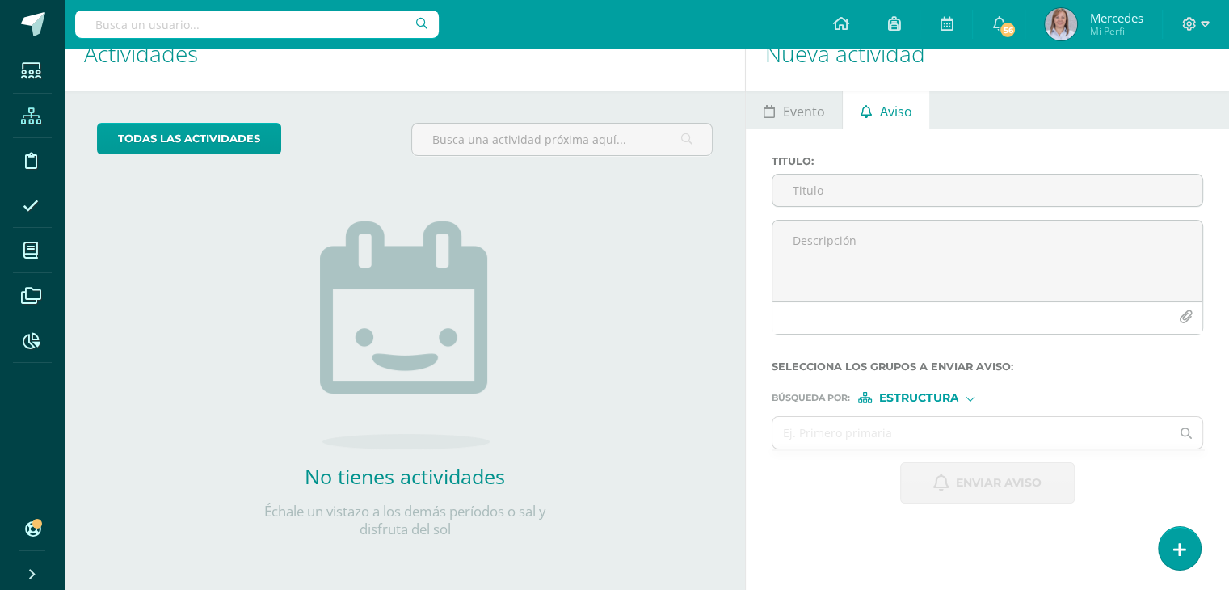
click at [32, 120] on icon at bounding box center [31, 116] width 20 height 16
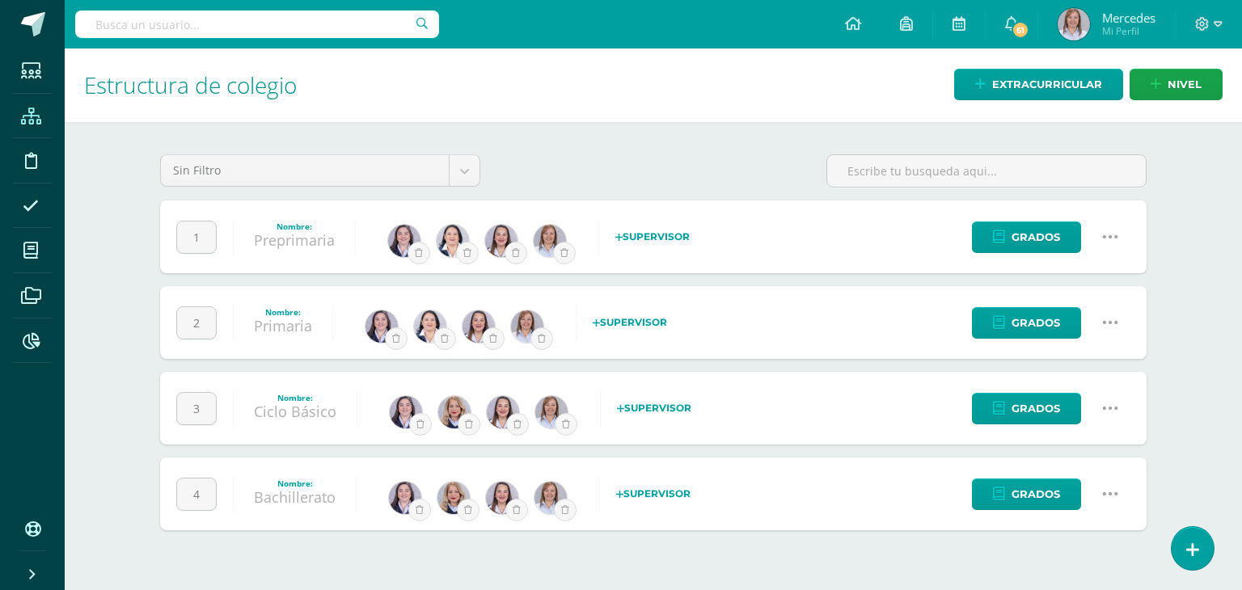
click at [1101, 234] on icon at bounding box center [1110, 237] width 18 height 18
click at [1061, 314] on link "Configuración" at bounding box center [1078, 318] width 143 height 25
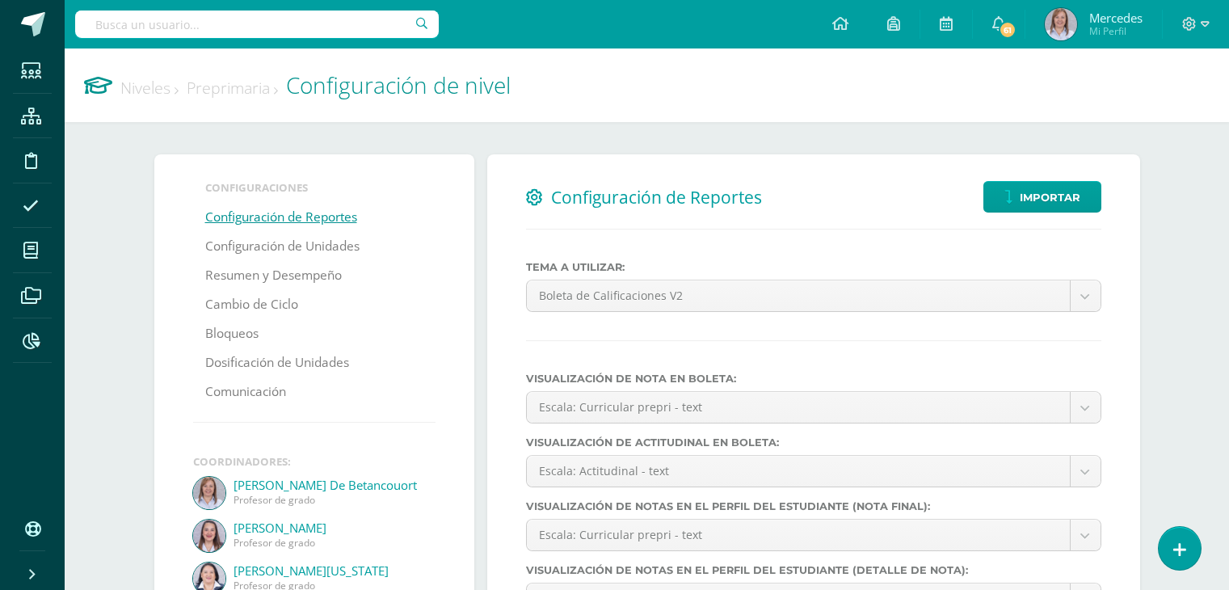
select select
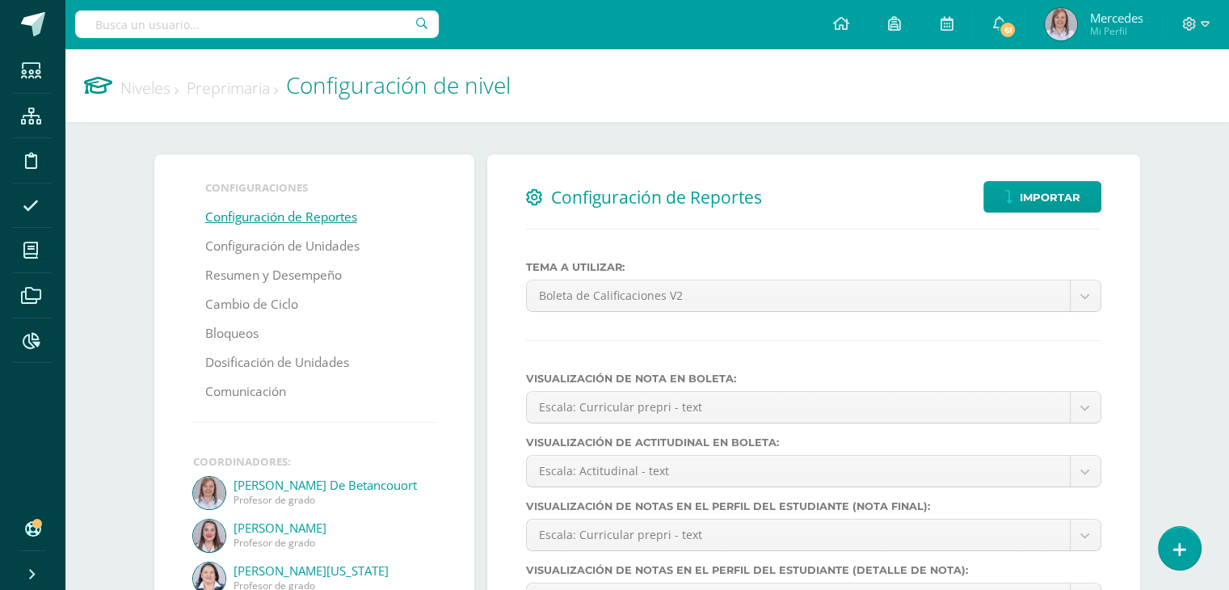
click at [233, 85] on link "Preprimaria" at bounding box center [232, 88] width 91 height 22
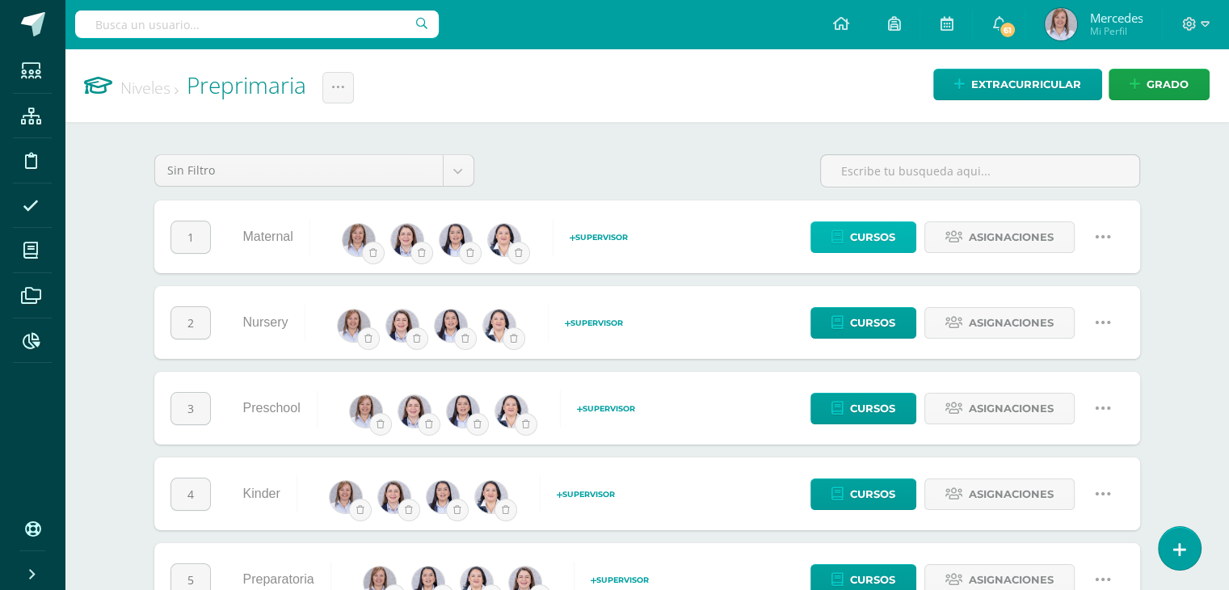
click at [870, 234] on span "Cursos" at bounding box center [872, 237] width 45 height 30
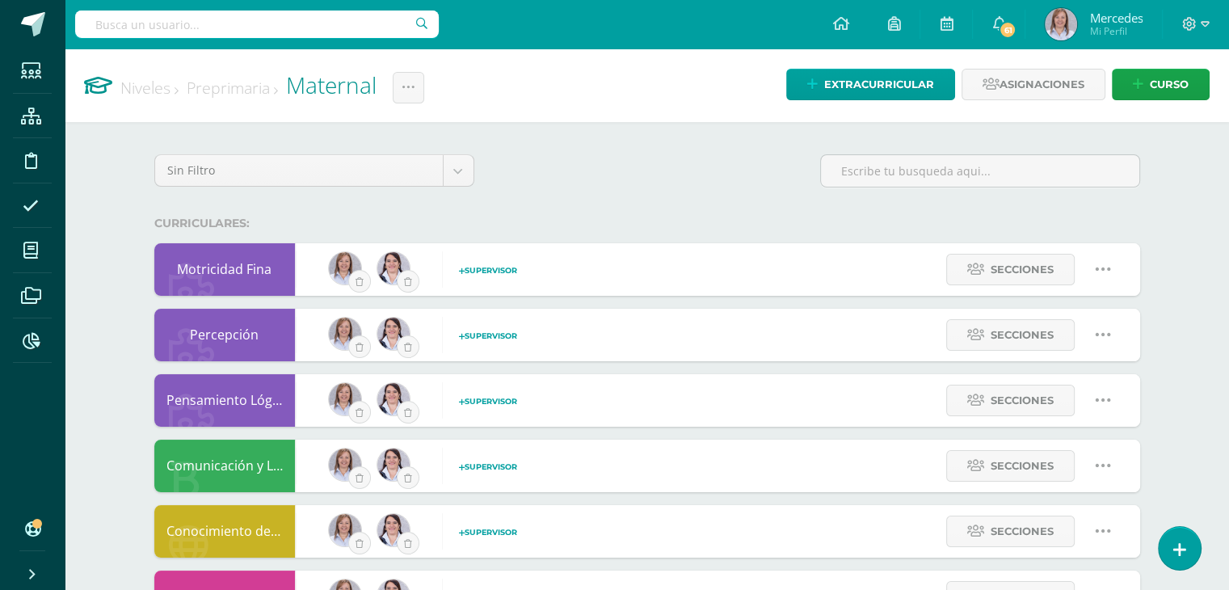
click at [223, 88] on link "Preprimaria" at bounding box center [232, 88] width 91 height 22
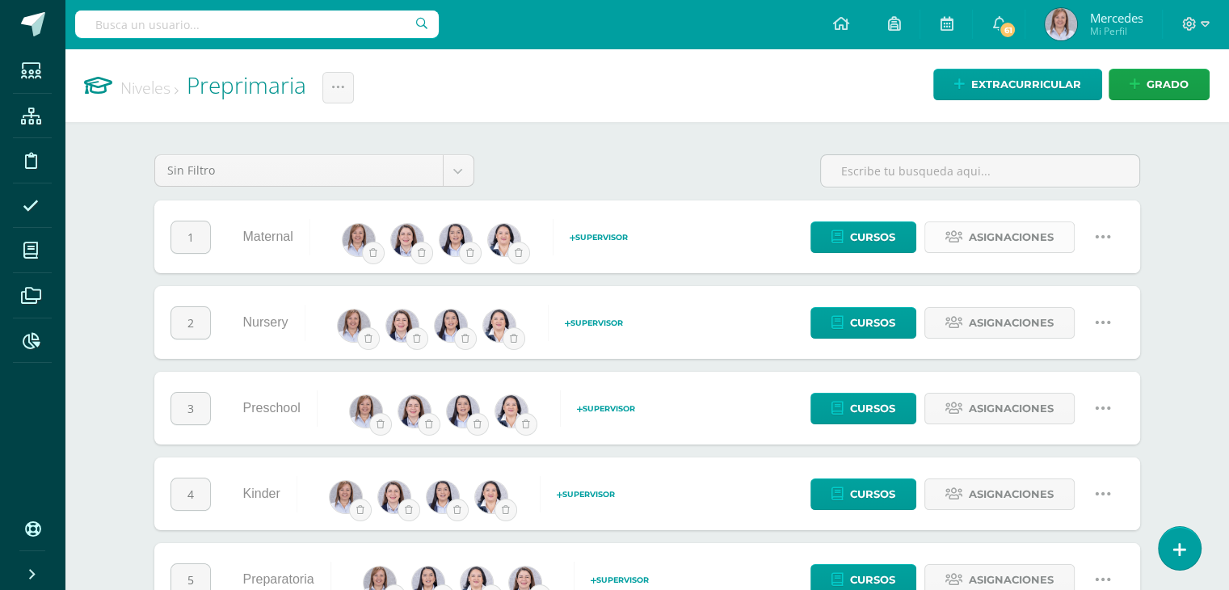
click at [1014, 230] on span "Asignaciones" at bounding box center [1011, 237] width 85 height 30
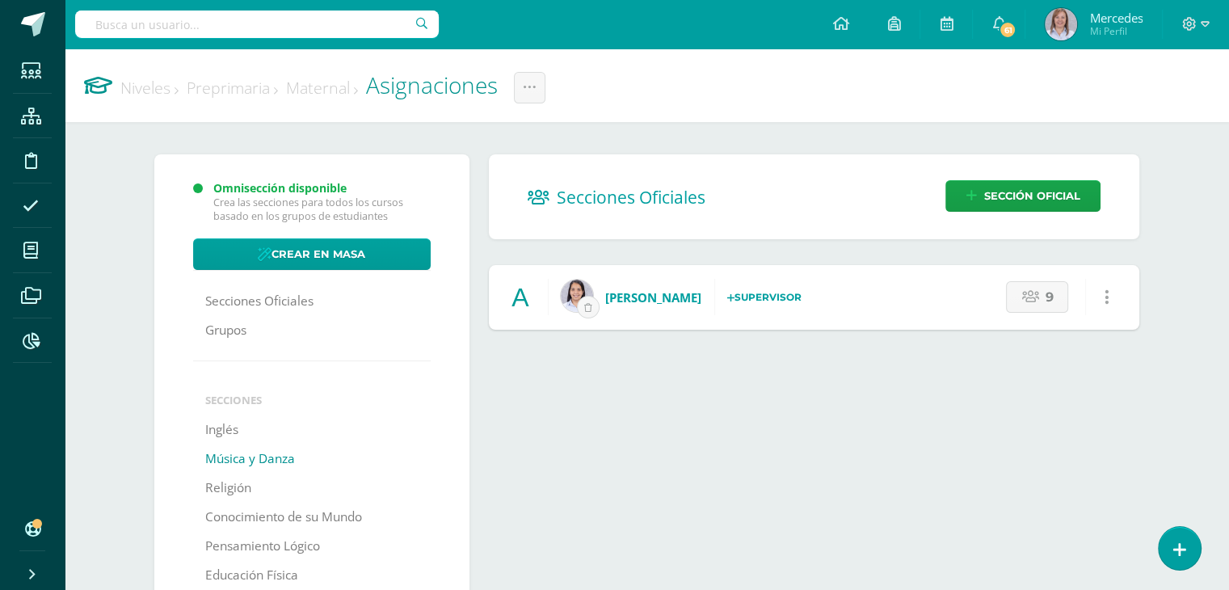
click at [285, 459] on link "Música y Danza" at bounding box center [250, 459] width 90 height 29
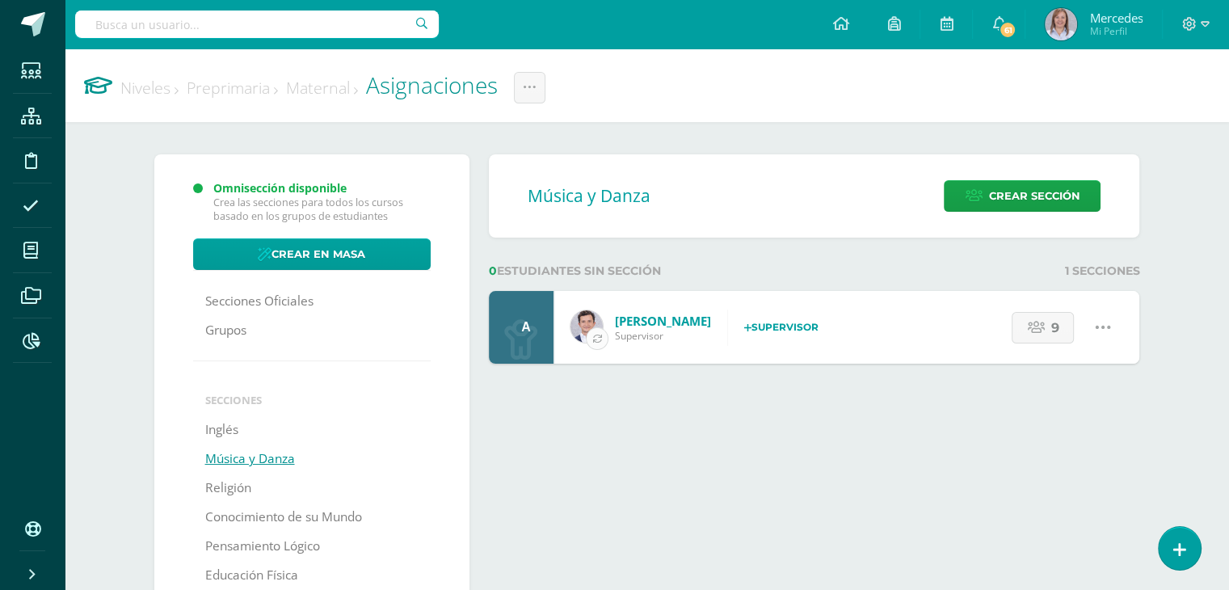
click at [594, 337] on icon "button" at bounding box center [597, 338] width 9 height 9
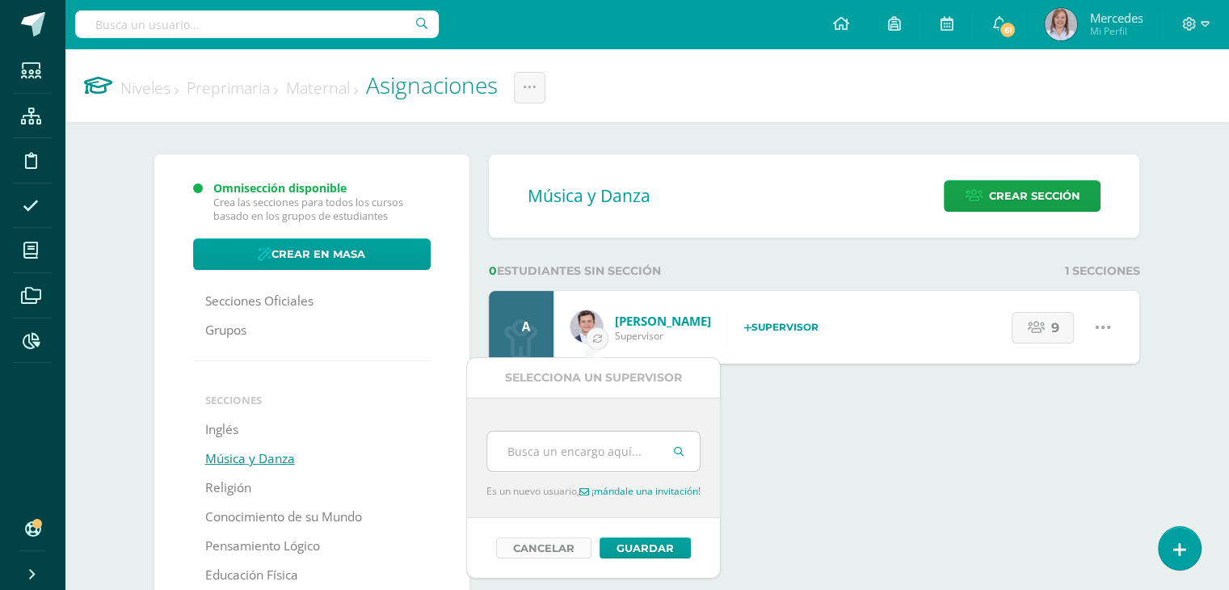
click at [582, 546] on link "Cancelar" at bounding box center [543, 548] width 95 height 21
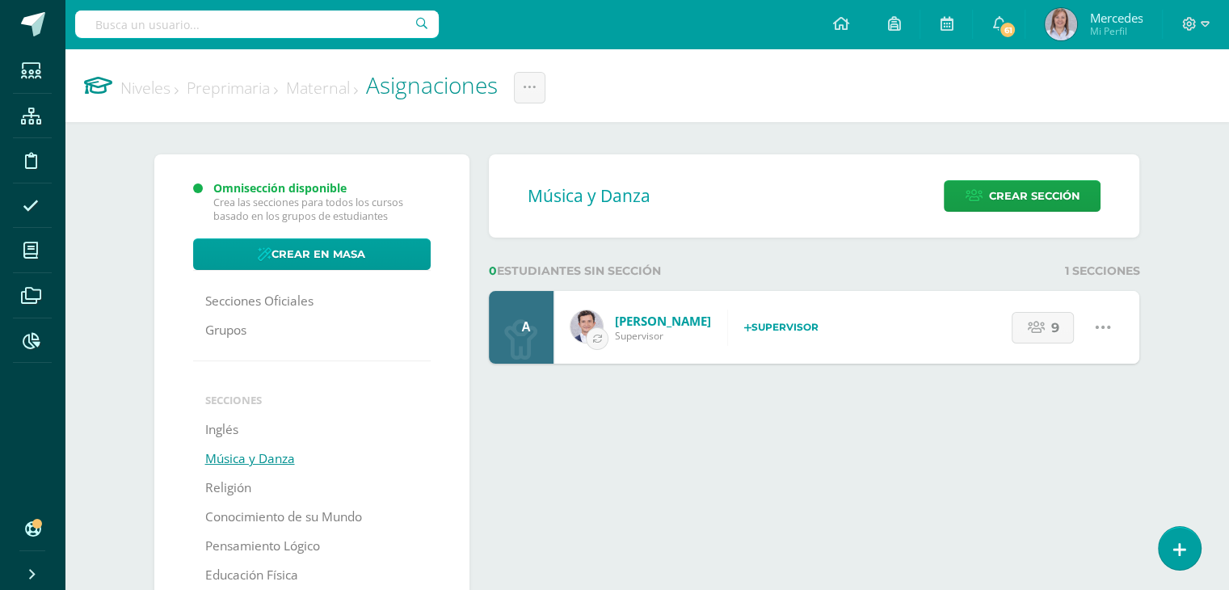
click at [744, 325] on strong "Supervisor" at bounding box center [781, 327] width 74 height 12
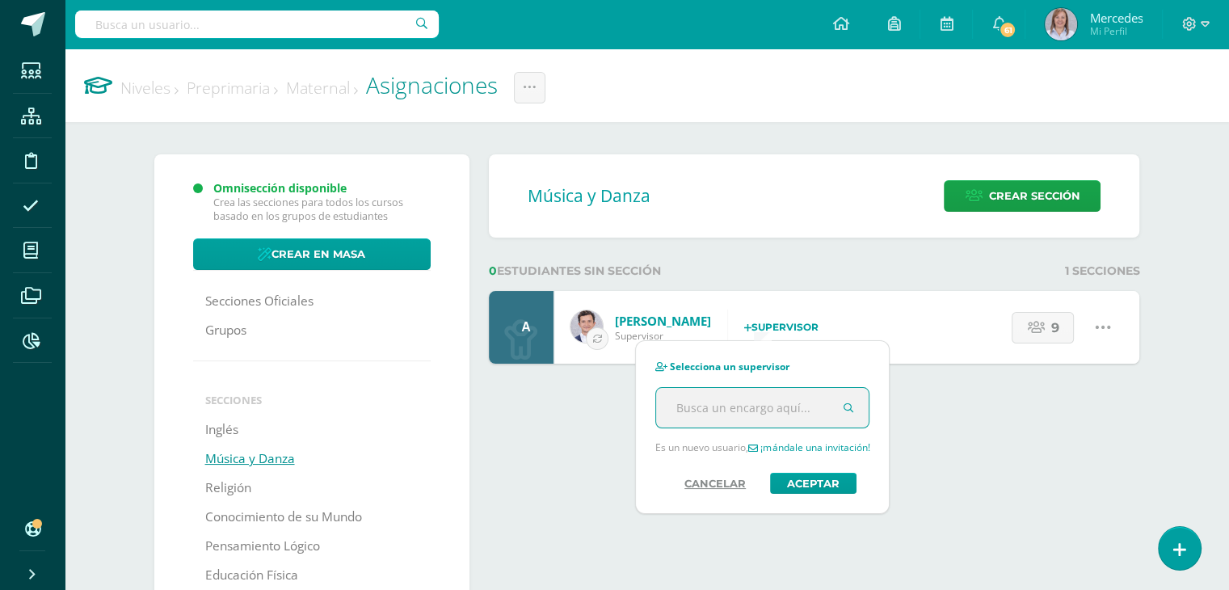
click at [694, 411] on input "text" at bounding box center [762, 408] width 213 height 40
type input "Fernando"
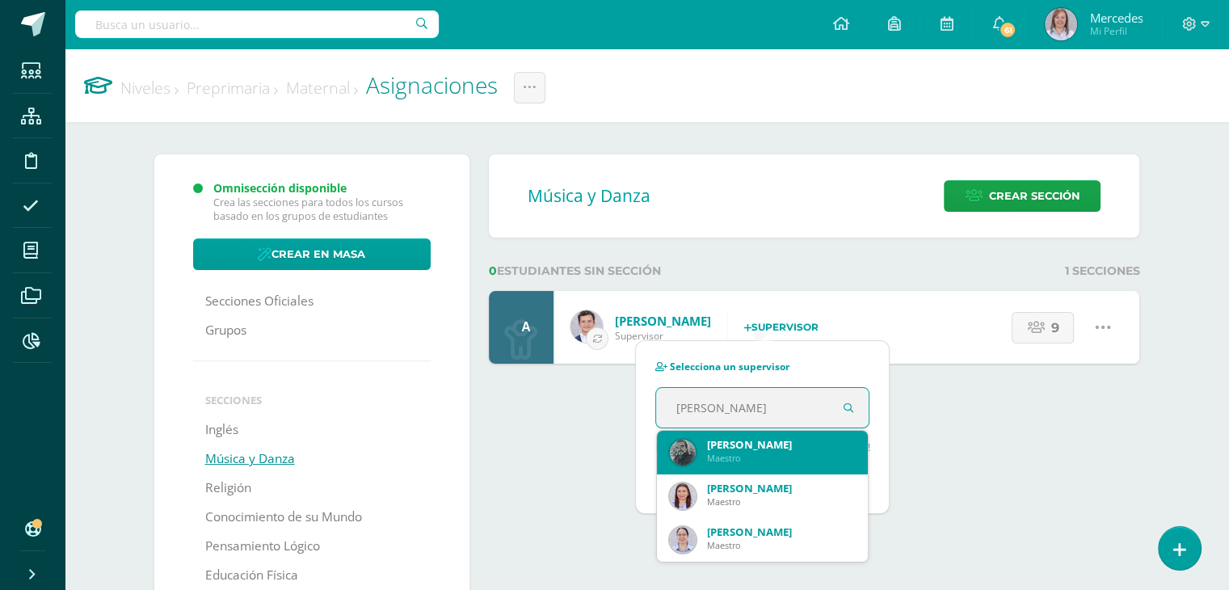
click at [743, 449] on div "[PERSON_NAME]" at bounding box center [781, 444] width 149 height 15
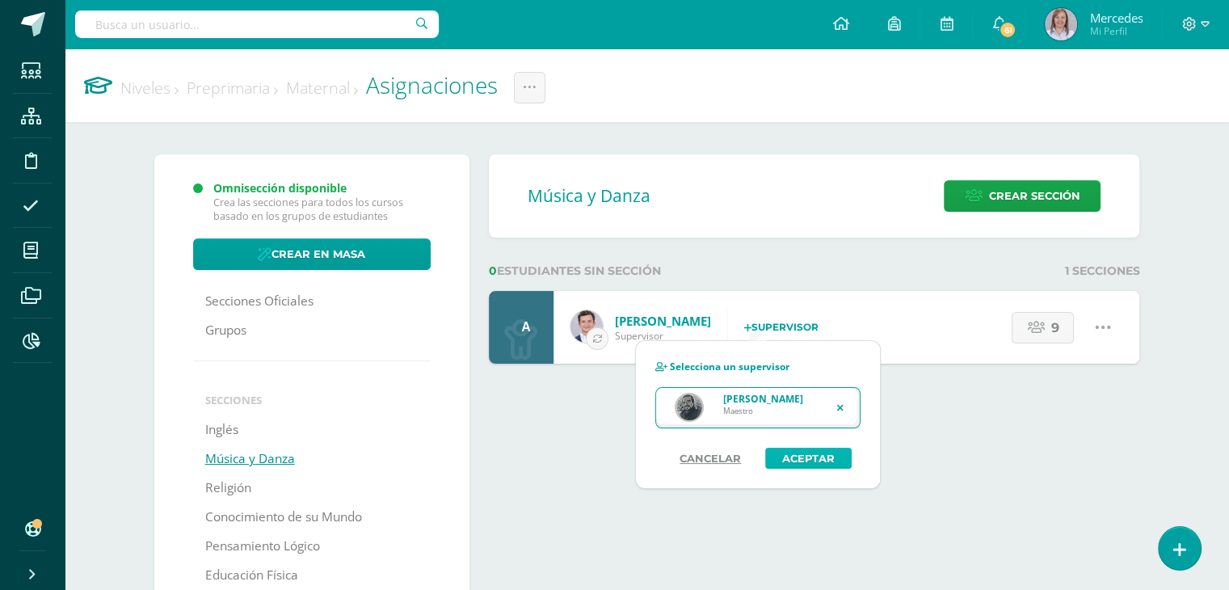
click at [780, 461] on button "Aceptar" at bounding box center [809, 458] width 86 height 21
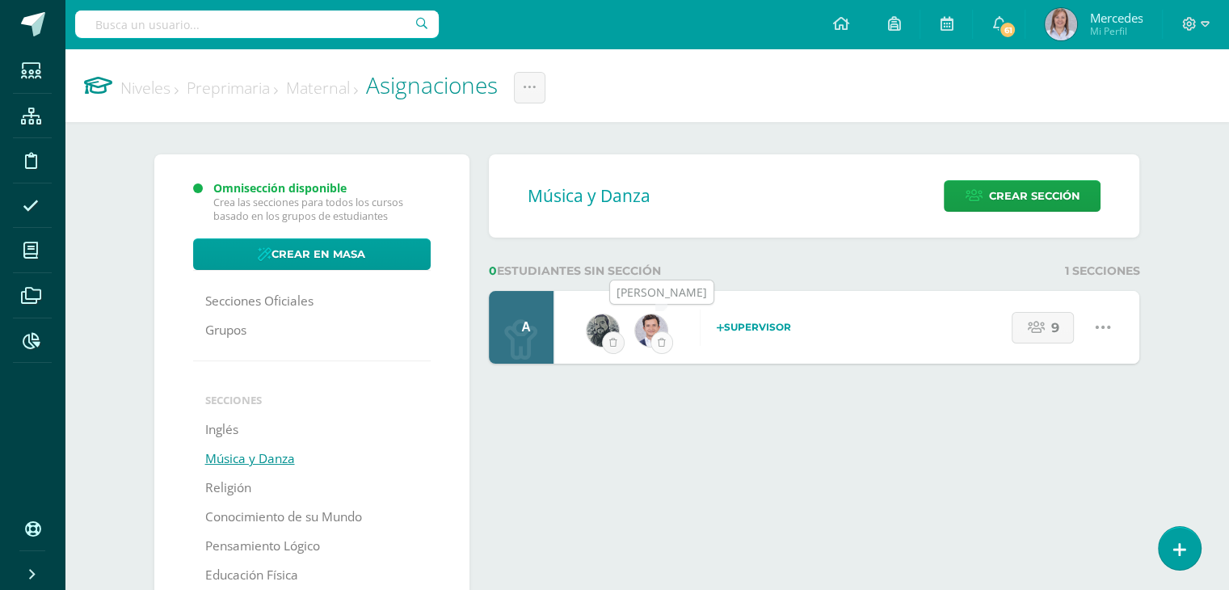
click at [662, 342] on icon "submit" at bounding box center [662, 342] width 8 height 9
click at [230, 92] on link "Preprimaria" at bounding box center [232, 88] width 91 height 22
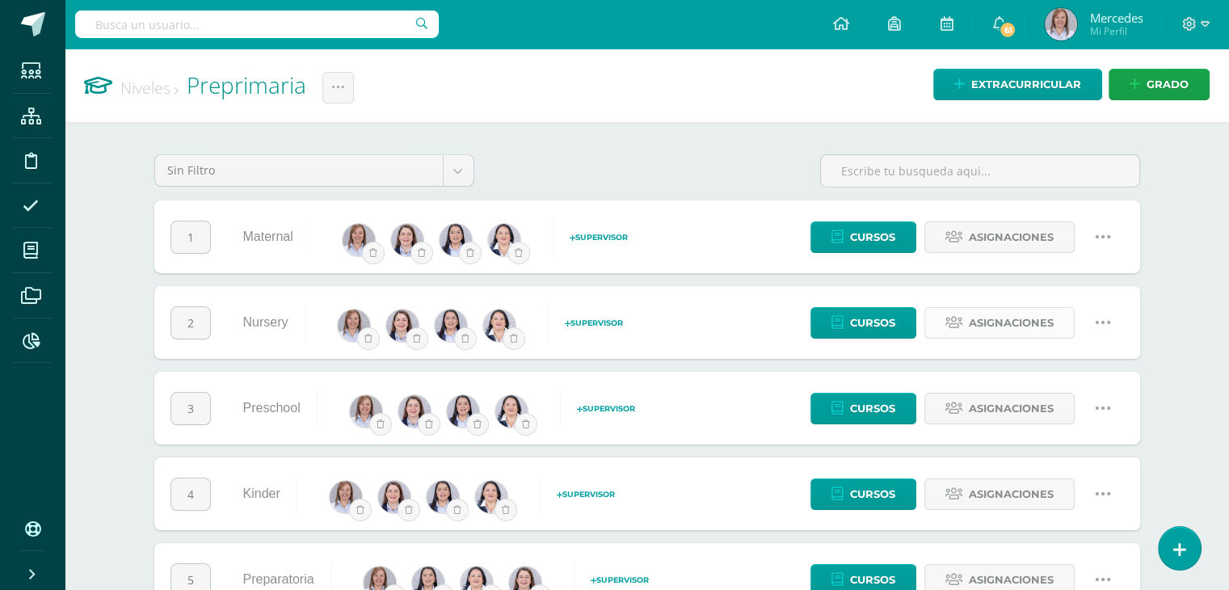
click at [1026, 318] on span "Asignaciones" at bounding box center [1011, 323] width 85 height 30
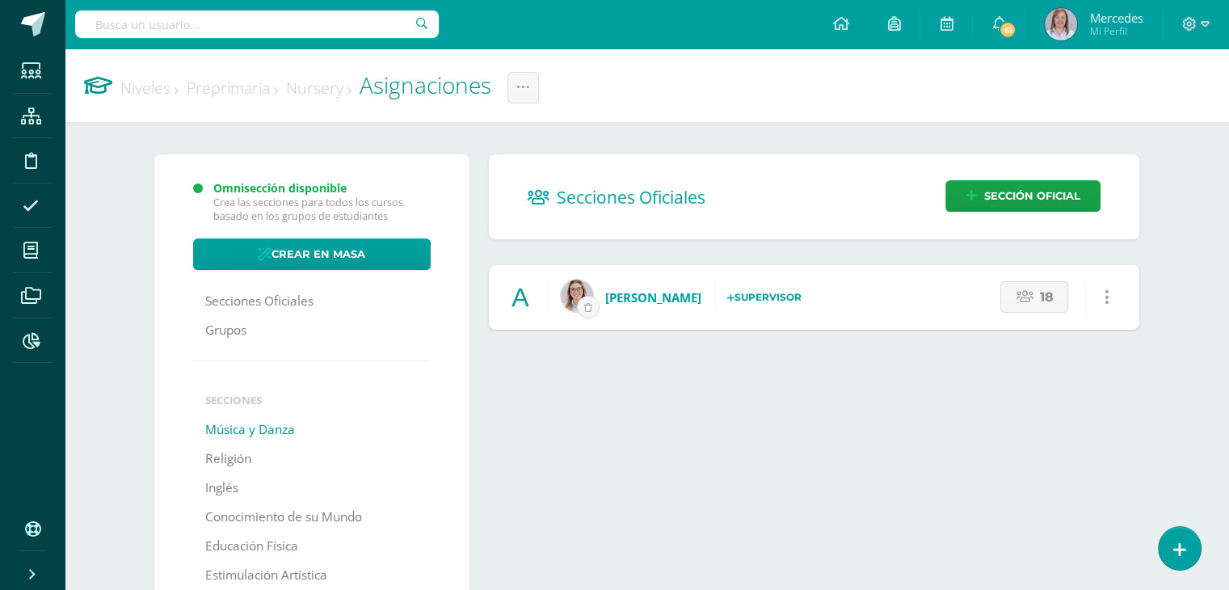
click at [244, 431] on link "Música y Danza" at bounding box center [250, 429] width 90 height 29
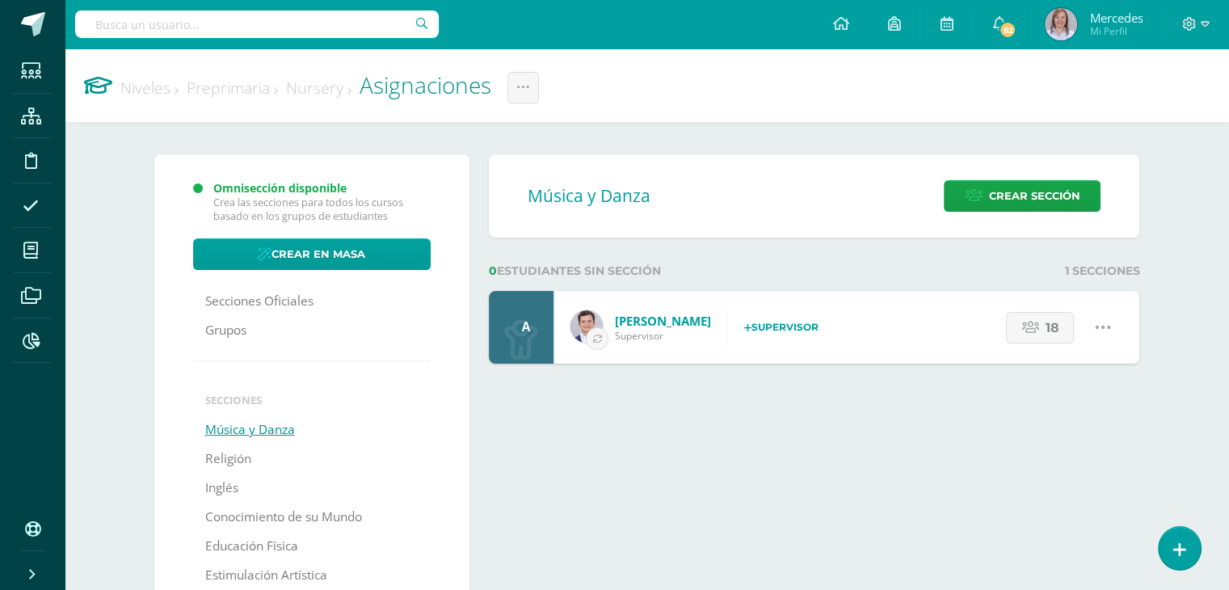
click at [744, 326] on icon at bounding box center [747, 328] width 7 height 10
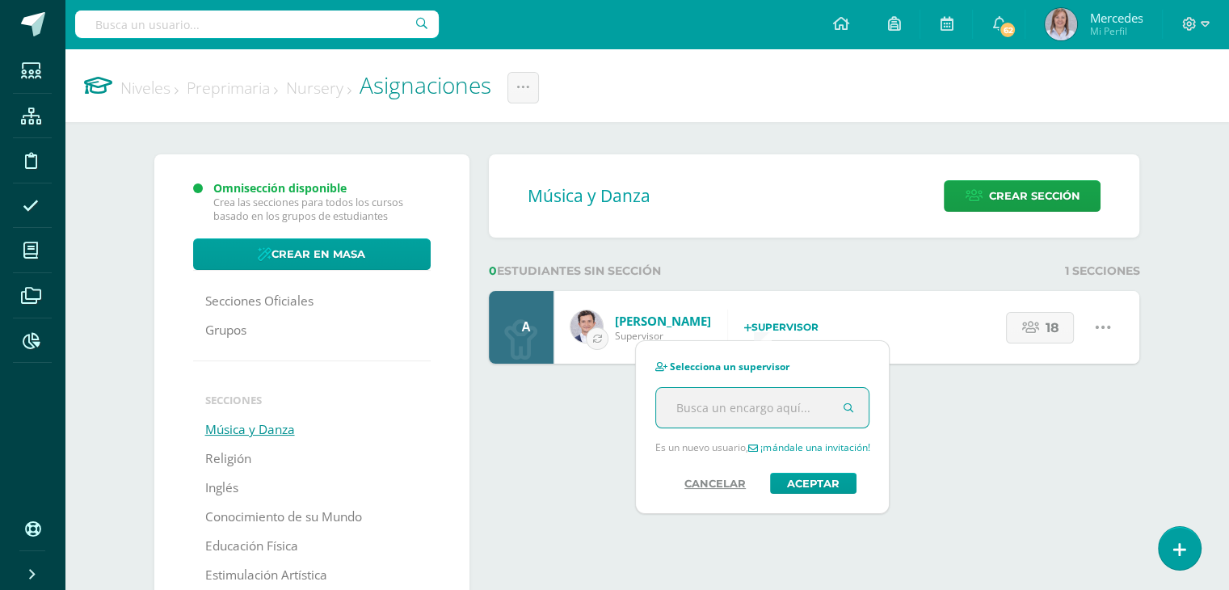
click at [730, 410] on input "text" at bounding box center [762, 408] width 213 height 40
type input "fernan"
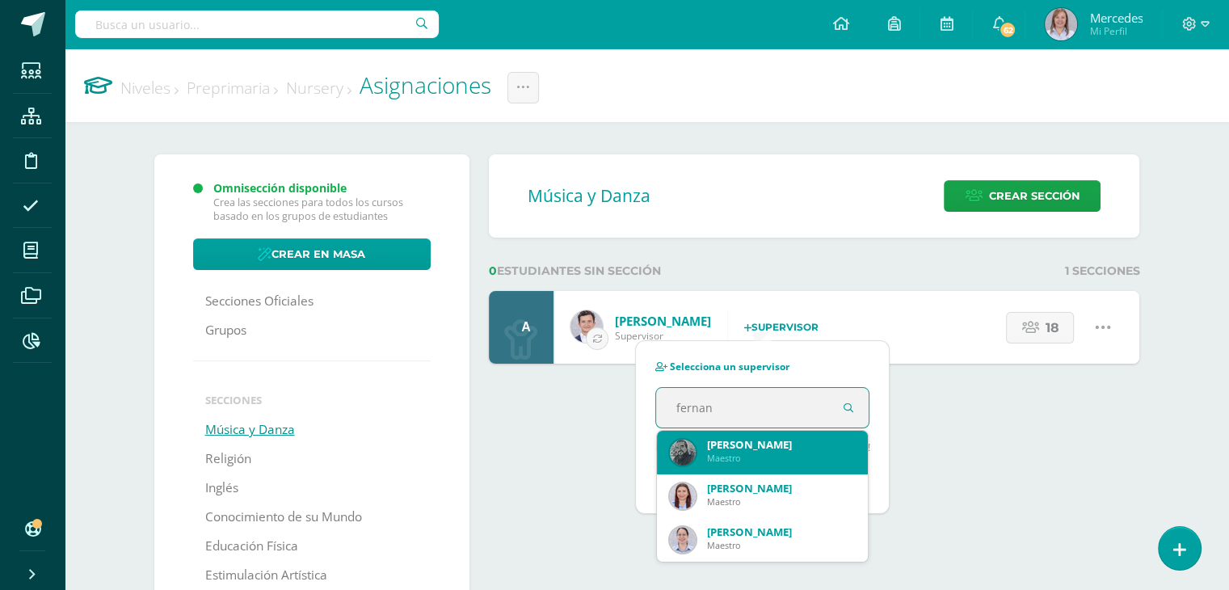
click at [731, 466] on div "José Fernando Aguilar Ferrer Maestro" at bounding box center [763, 451] width 186 height 40
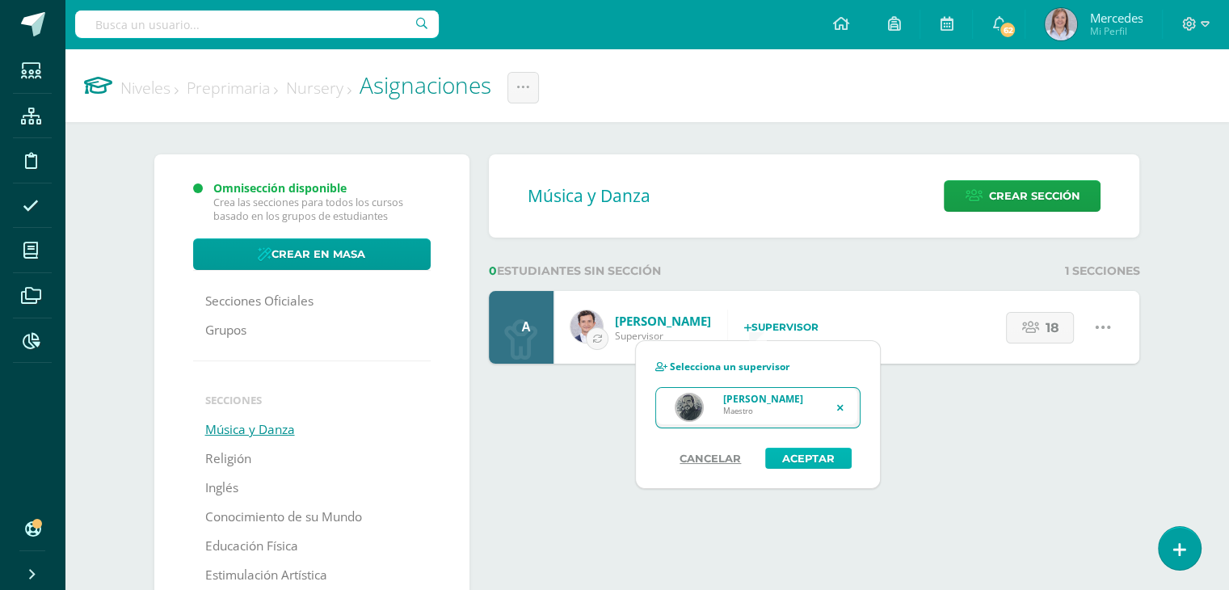
click at [798, 459] on button "Aceptar" at bounding box center [809, 458] width 86 height 21
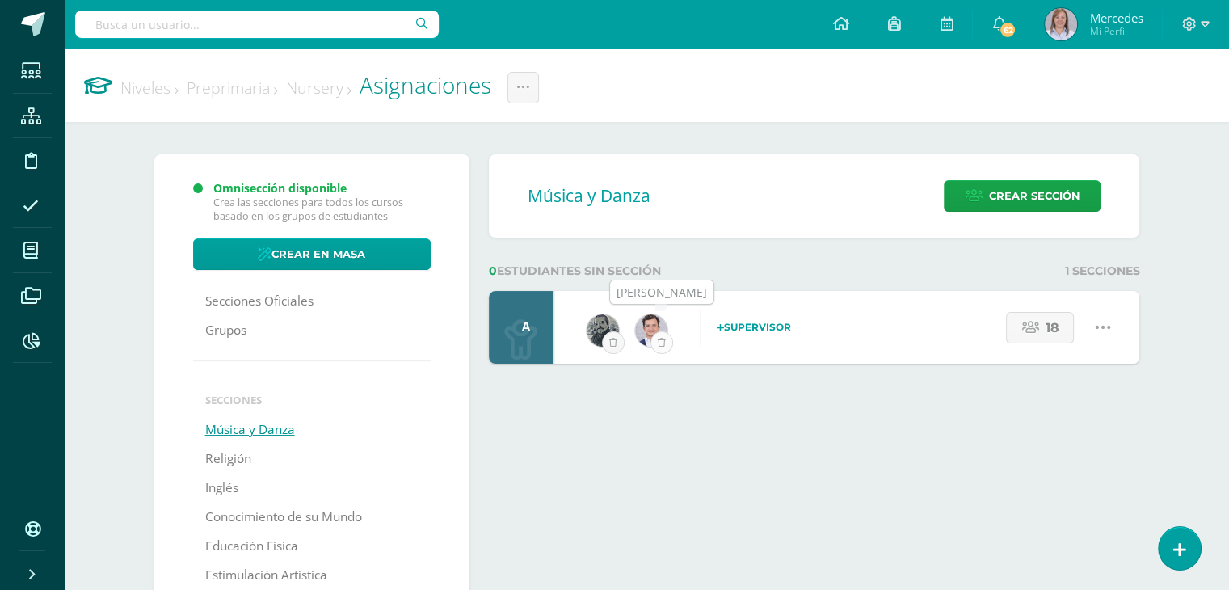
click at [660, 338] on icon "submit" at bounding box center [662, 342] width 8 height 9
click at [255, 88] on link "Preprimaria" at bounding box center [232, 88] width 91 height 22
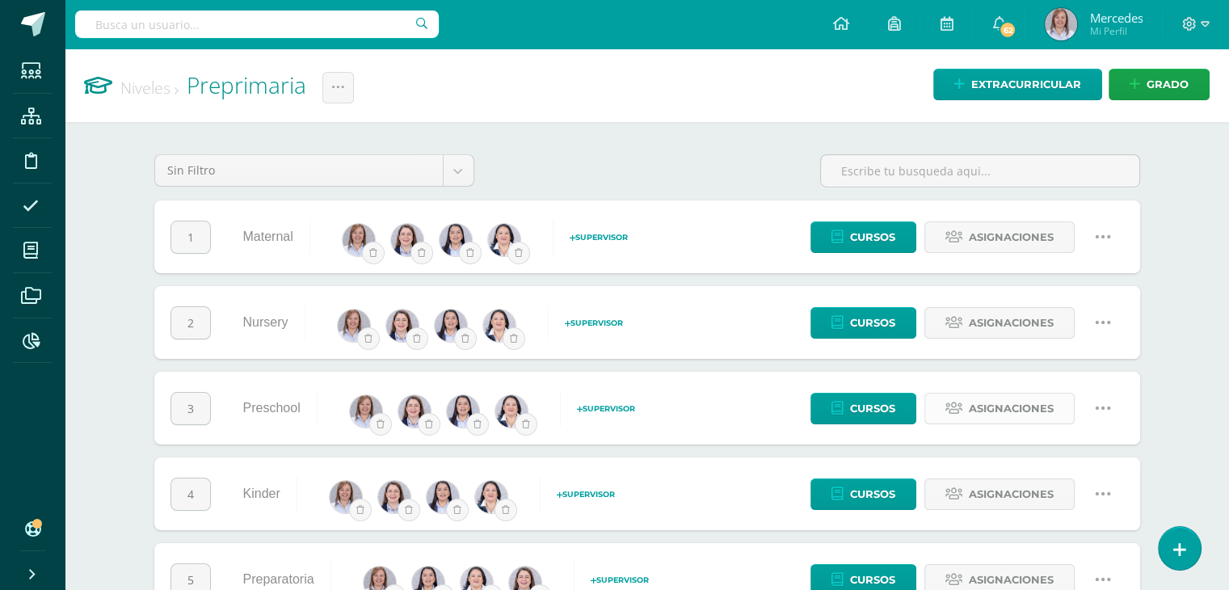
click at [1013, 408] on span "Asignaciones" at bounding box center [1011, 409] width 85 height 30
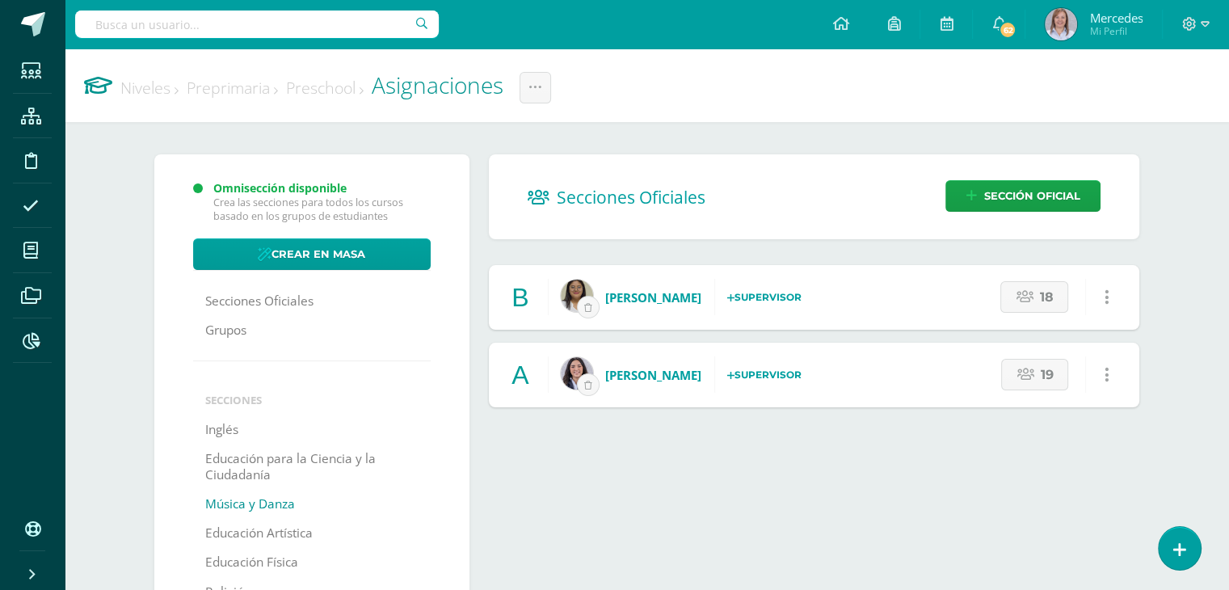
click at [256, 509] on link "Música y Danza" at bounding box center [250, 504] width 90 height 29
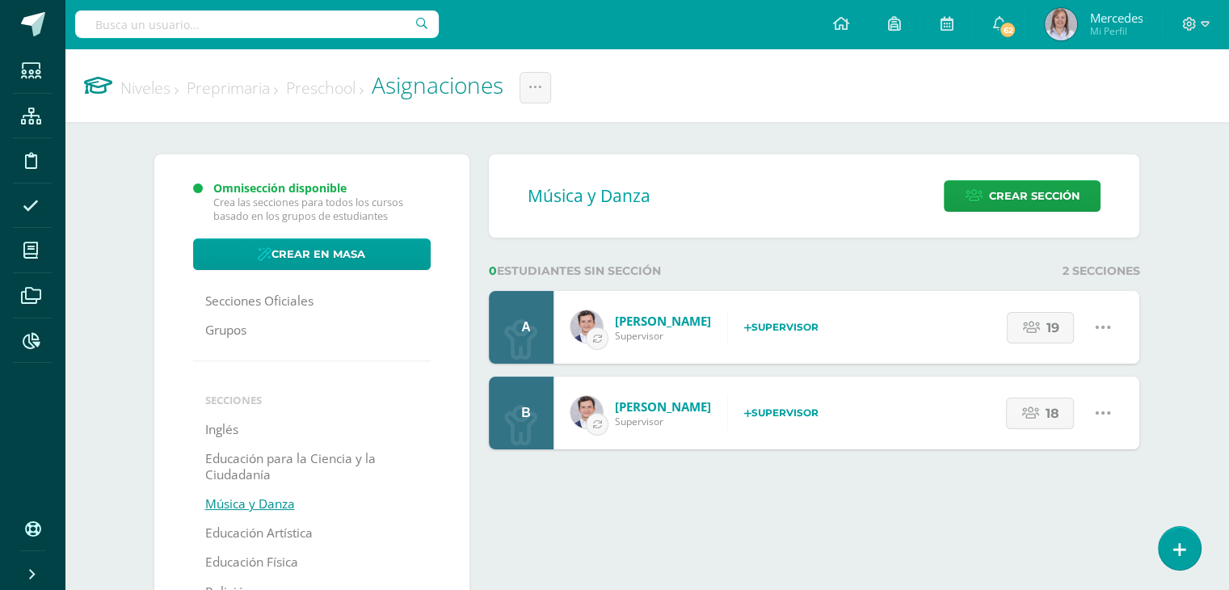
click at [744, 327] on icon at bounding box center [747, 328] width 7 height 10
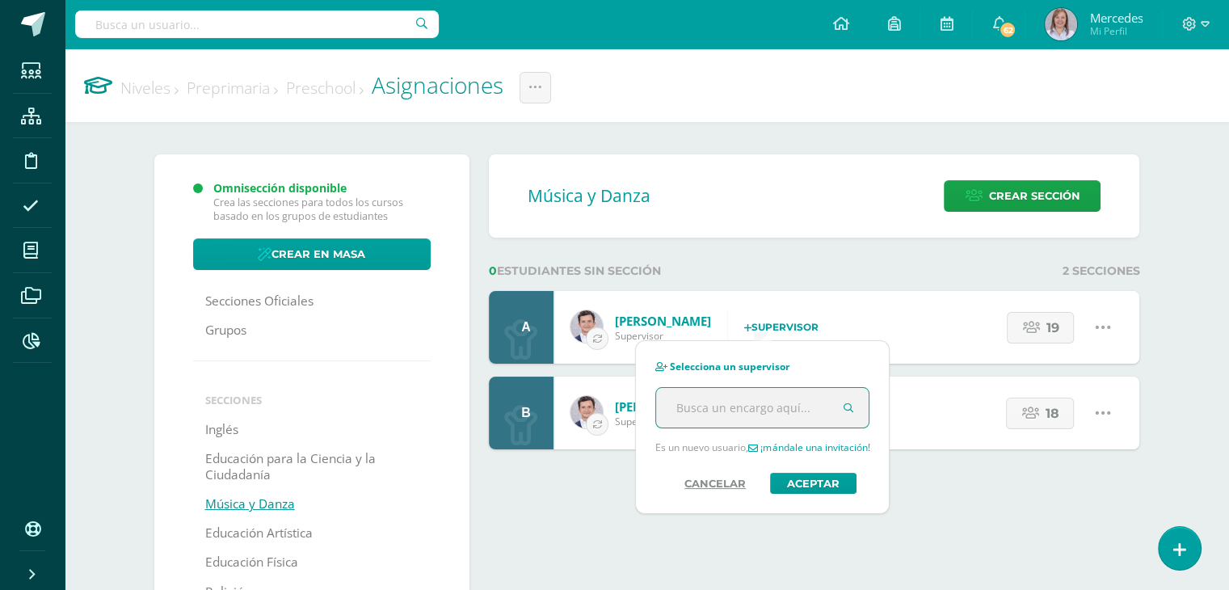
click at [727, 405] on input "text" at bounding box center [762, 408] width 213 height 40
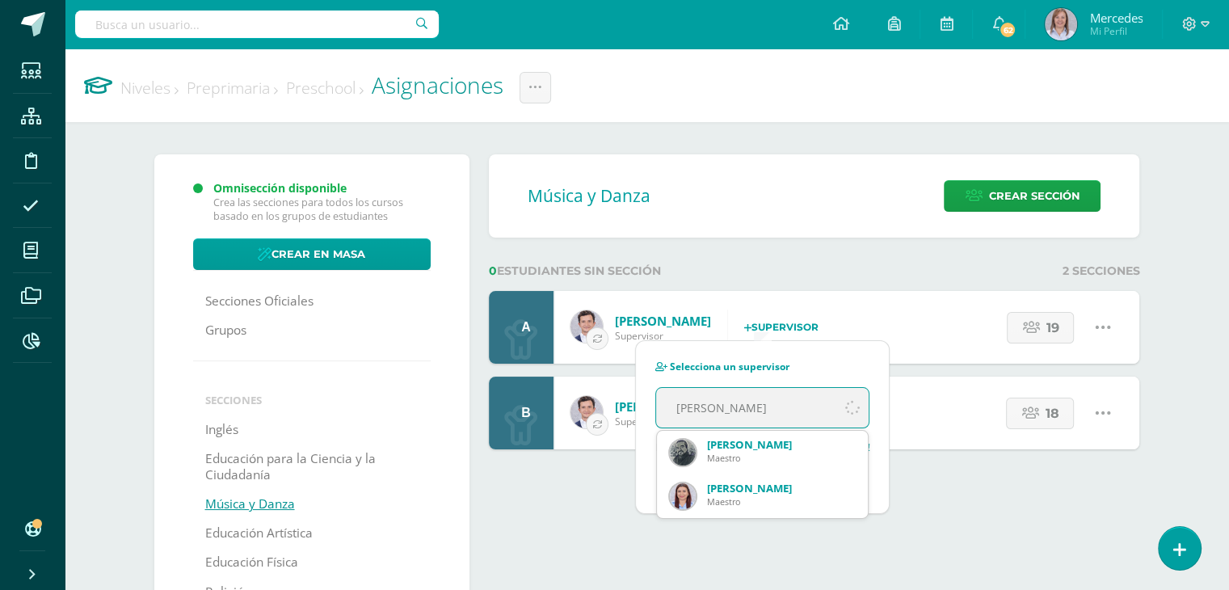
type input "fernando"
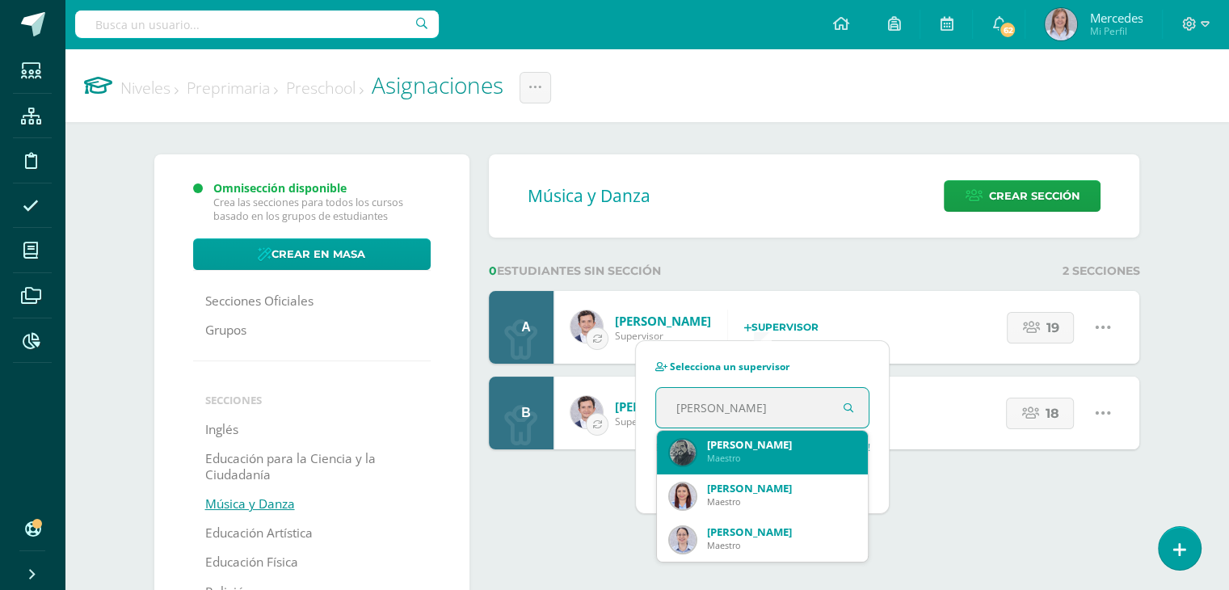
click at [736, 443] on div "[PERSON_NAME]" at bounding box center [781, 444] width 149 height 15
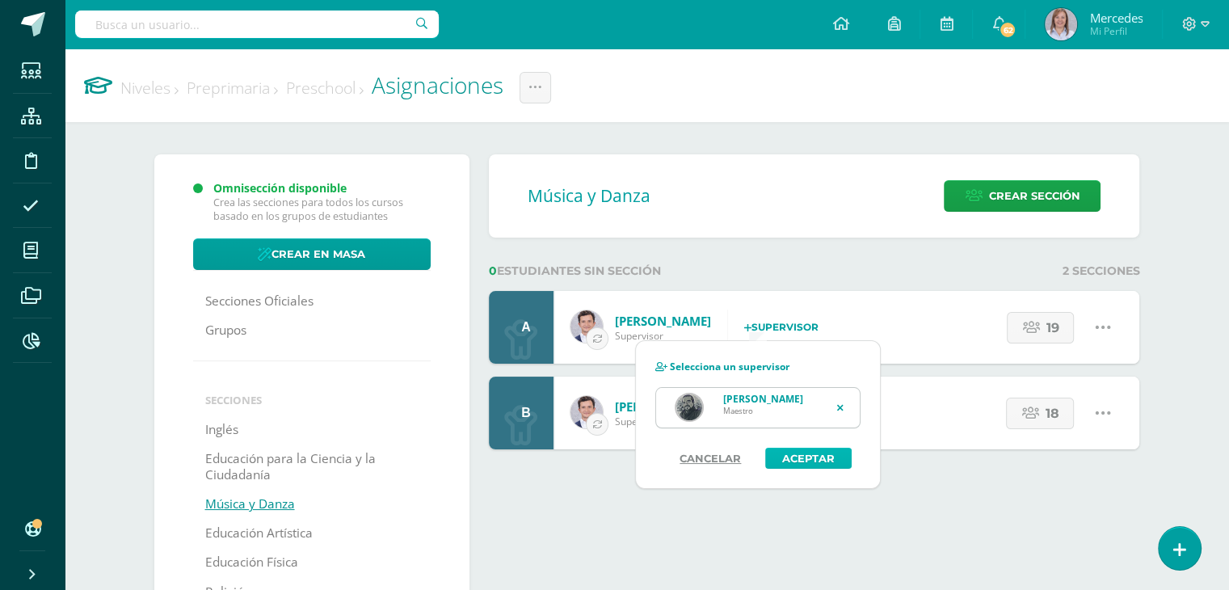
click at [808, 457] on button "Aceptar" at bounding box center [809, 458] width 86 height 21
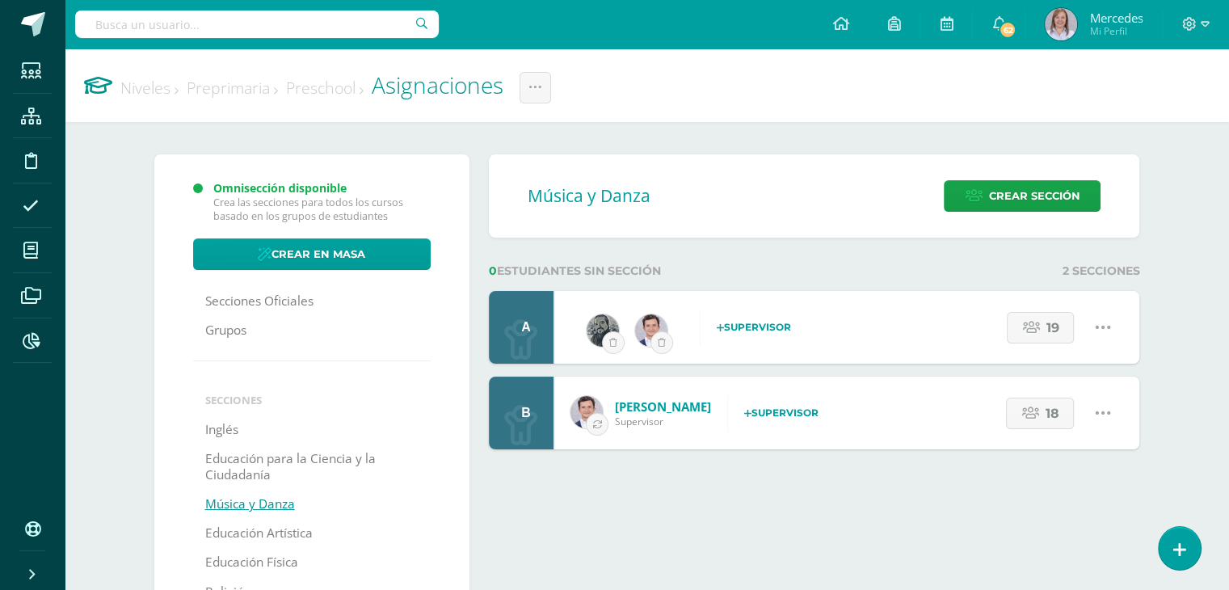
click at [775, 407] on strong "Supervisor" at bounding box center [781, 413] width 74 height 12
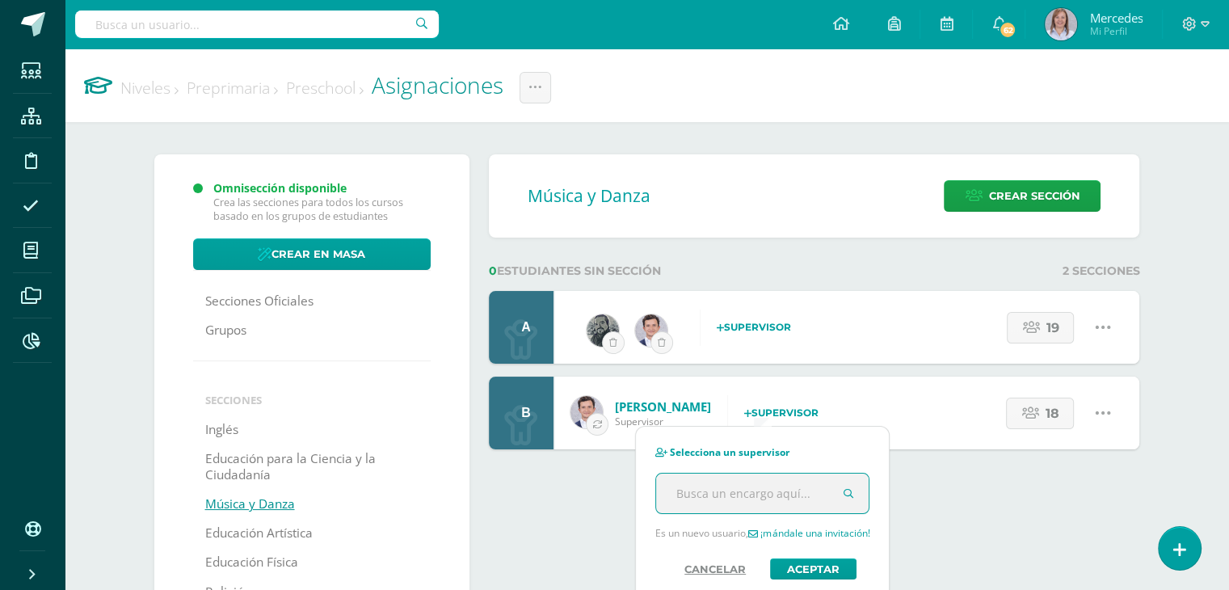
click at [747, 499] on input "text" at bounding box center [762, 494] width 213 height 40
type input "fer"
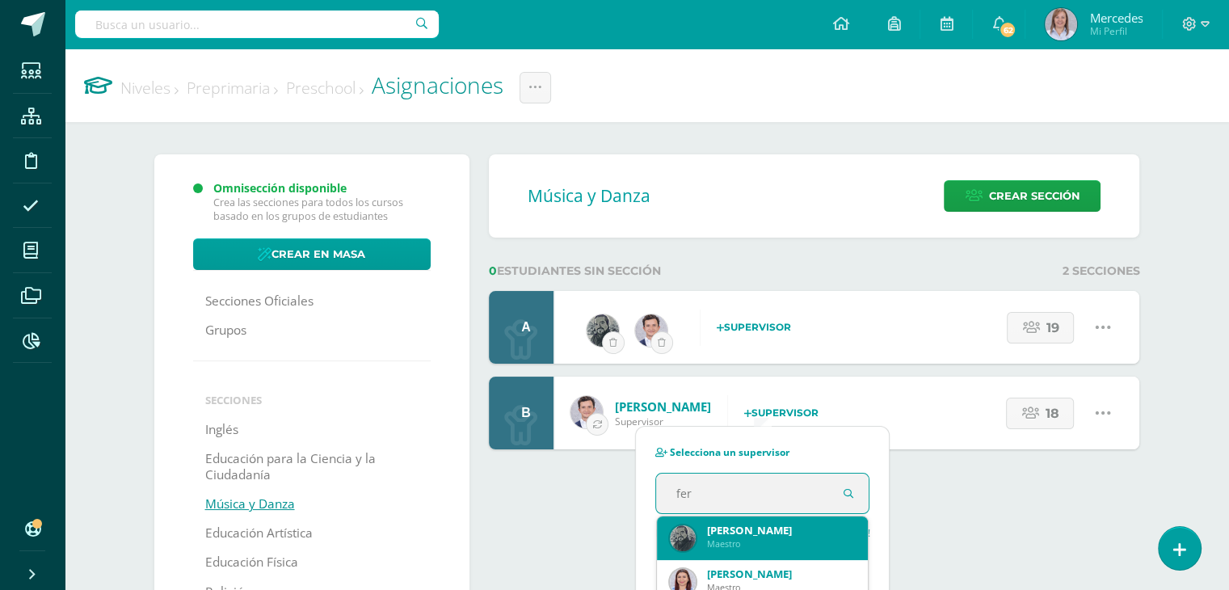
click at [749, 521] on div "José Fernando Aguilar Ferrer Maestro" at bounding box center [763, 537] width 186 height 40
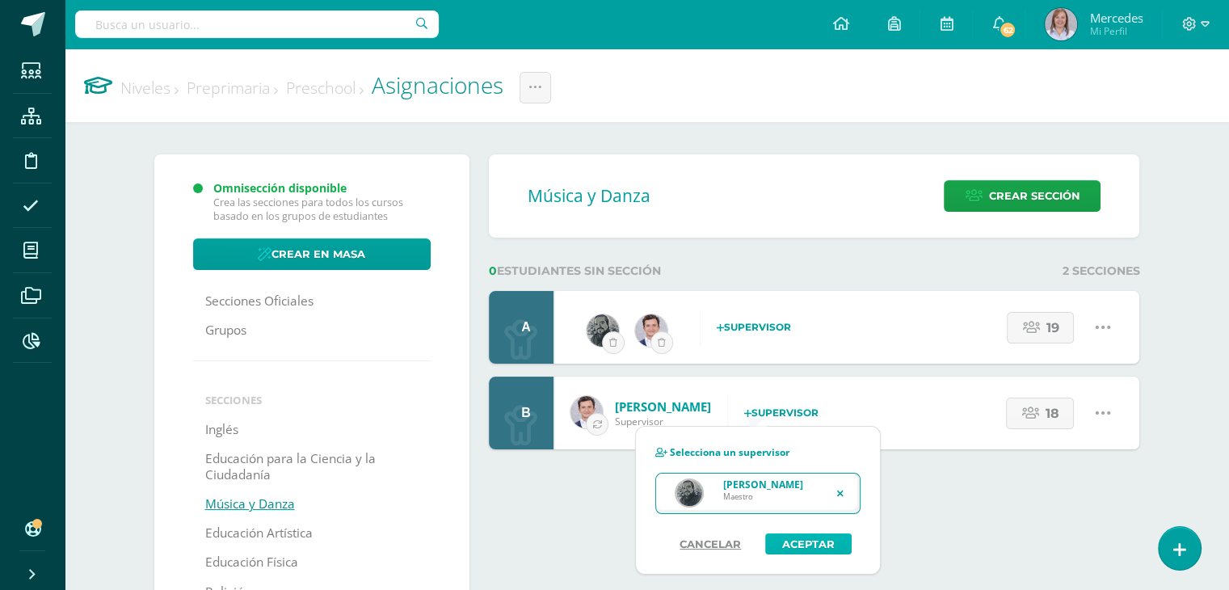
click at [812, 546] on button "Aceptar" at bounding box center [809, 544] width 86 height 21
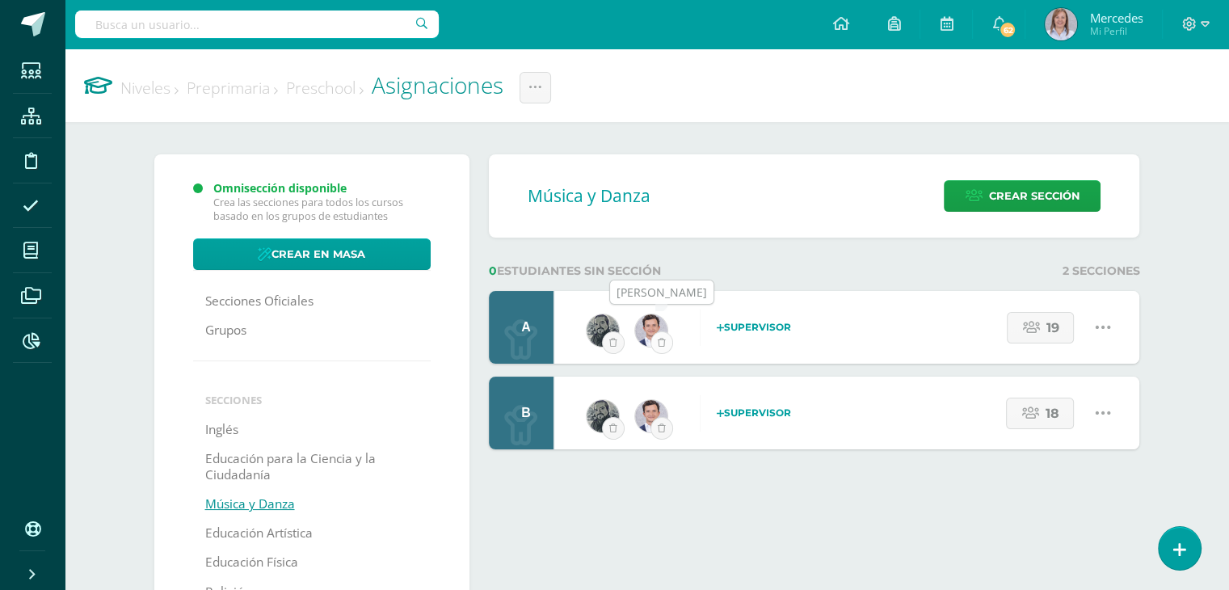
click at [663, 338] on icon "submit" at bounding box center [662, 342] width 8 height 9
click at [662, 431] on icon "submit" at bounding box center [662, 428] width 8 height 9
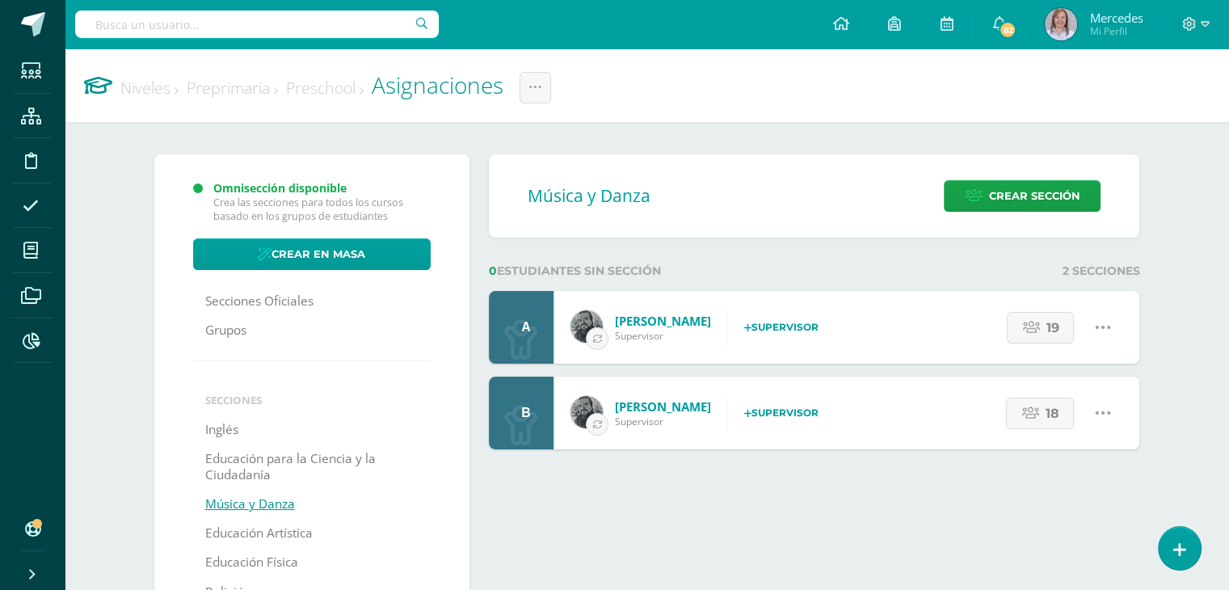
click at [246, 95] on link "Preprimaria" at bounding box center [232, 88] width 91 height 22
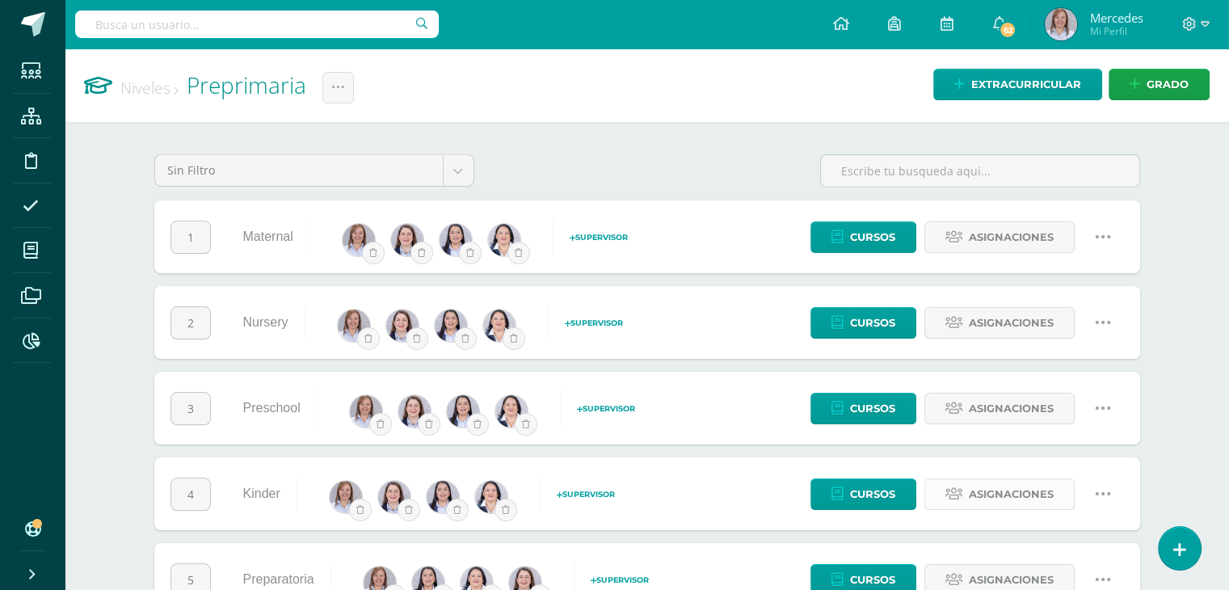
click at [994, 495] on span "Asignaciones" at bounding box center [1011, 494] width 85 height 30
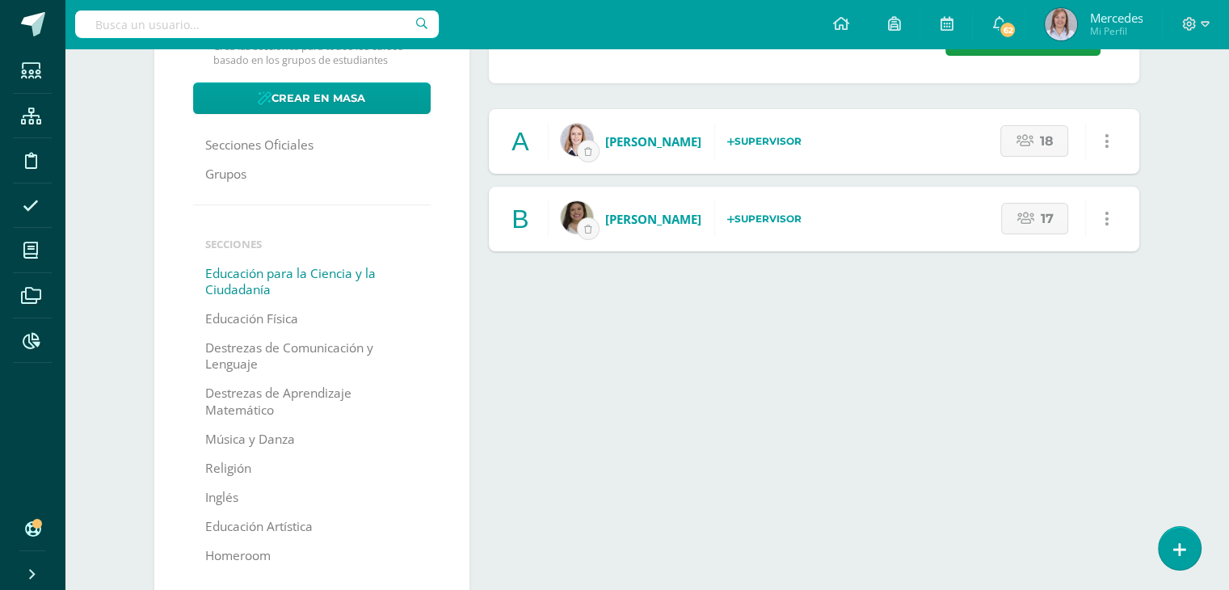
scroll to position [162, 0]
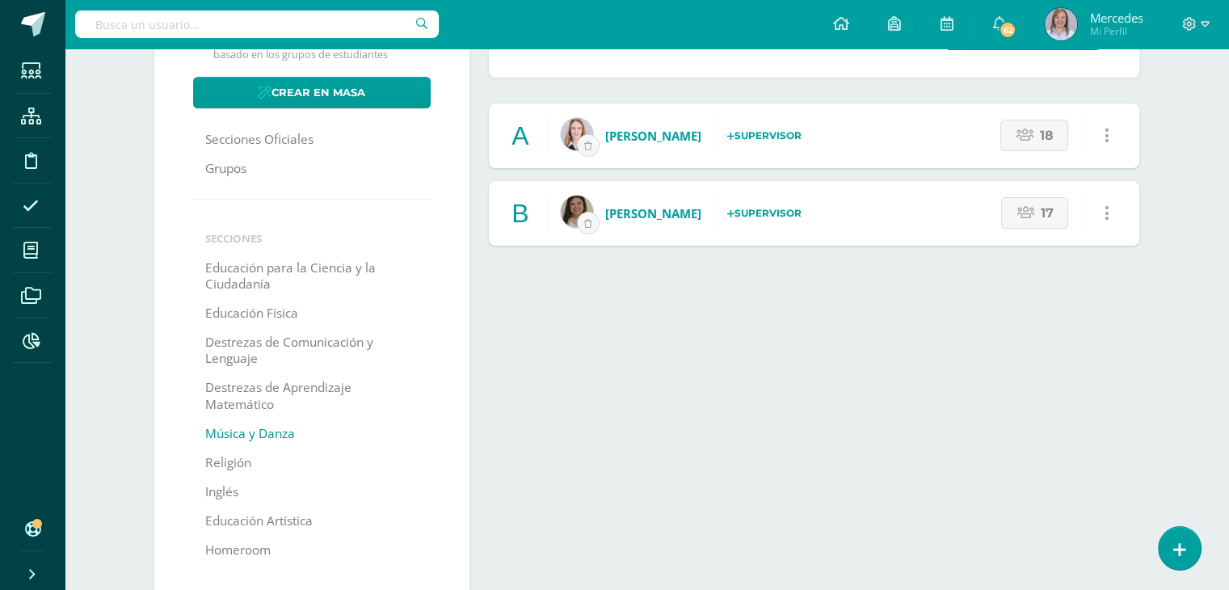
click at [250, 437] on link "Música y Danza" at bounding box center [250, 434] width 90 height 29
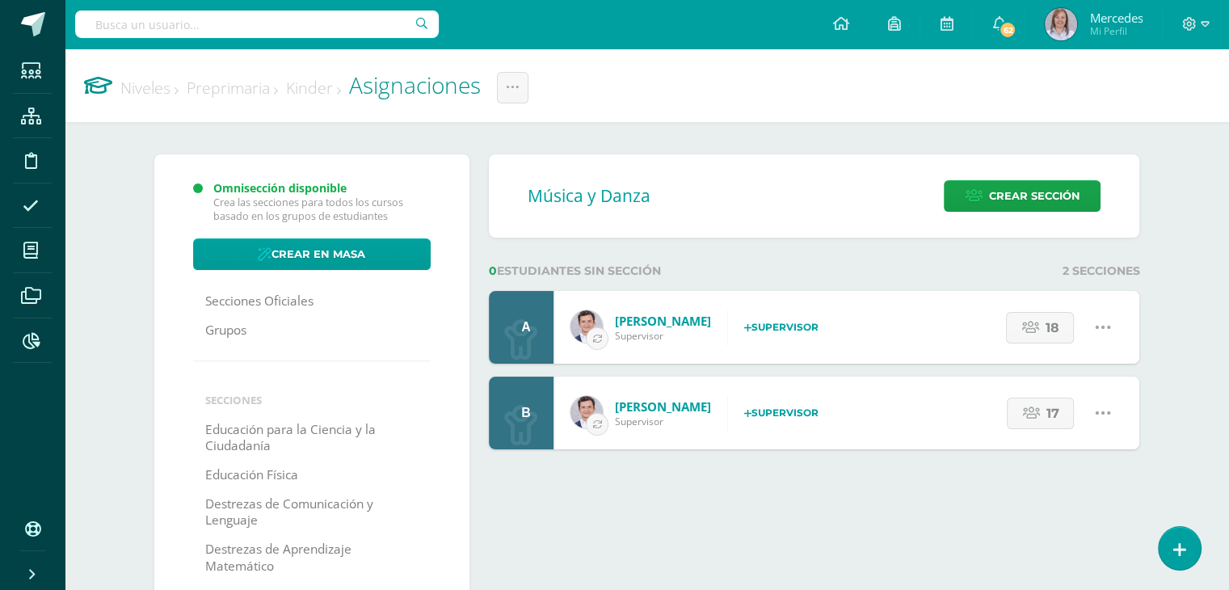
click at [782, 327] on strong "Supervisor" at bounding box center [781, 327] width 74 height 12
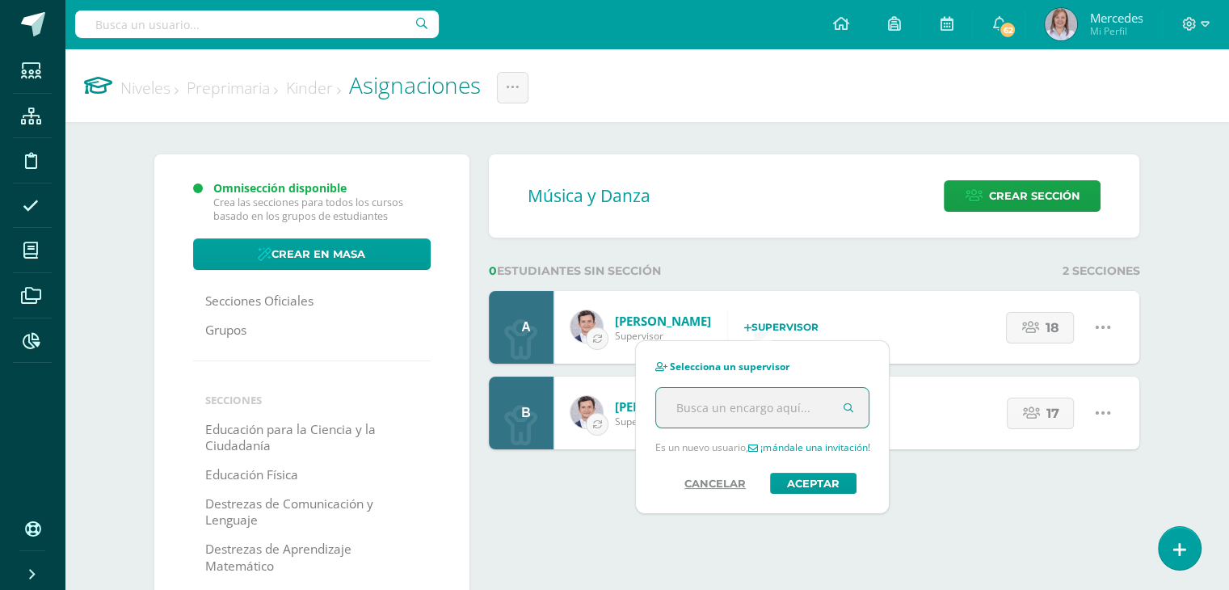
click at [766, 413] on input "text" at bounding box center [762, 408] width 213 height 40
type input "fernando"
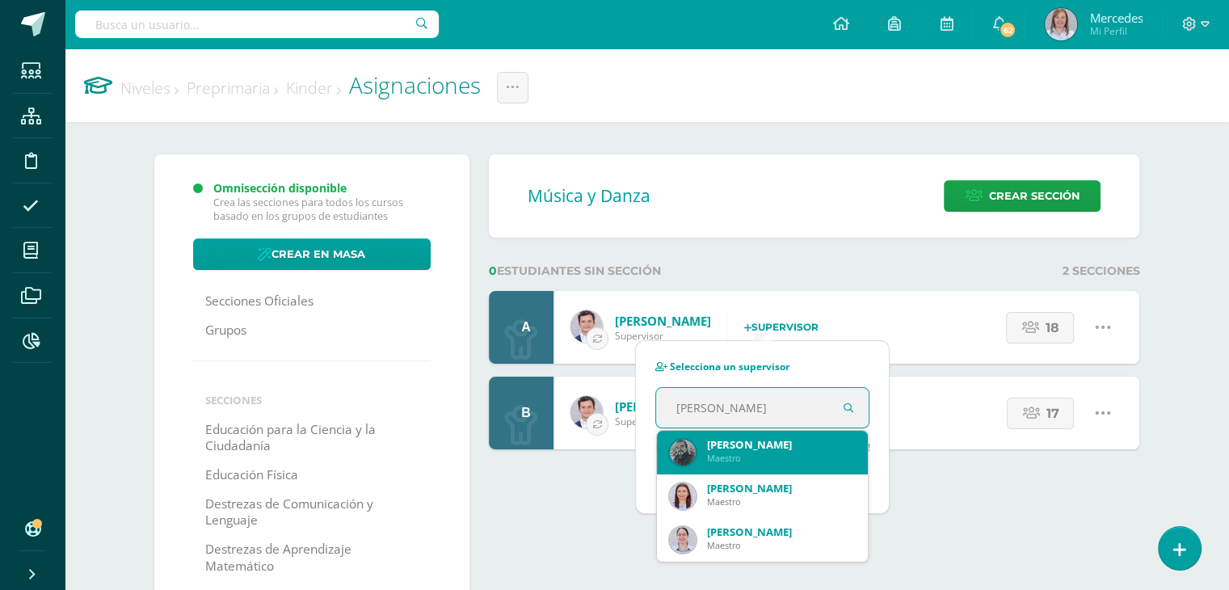
click at [731, 457] on div "Maestro" at bounding box center [781, 458] width 149 height 12
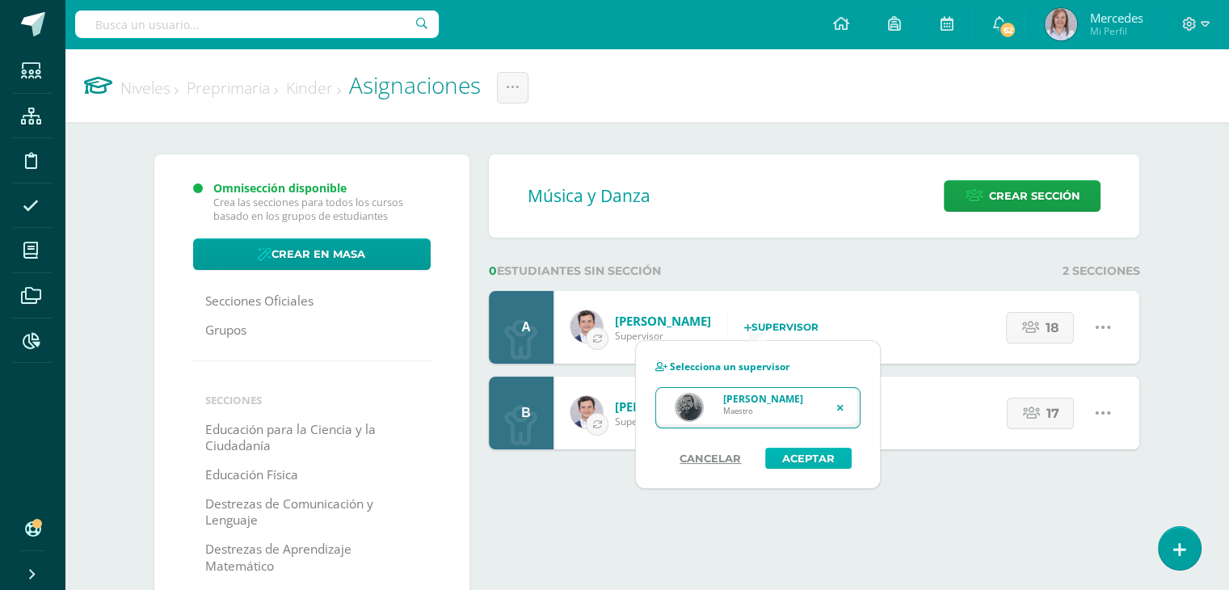
click at [825, 462] on button "Aceptar" at bounding box center [809, 458] width 86 height 21
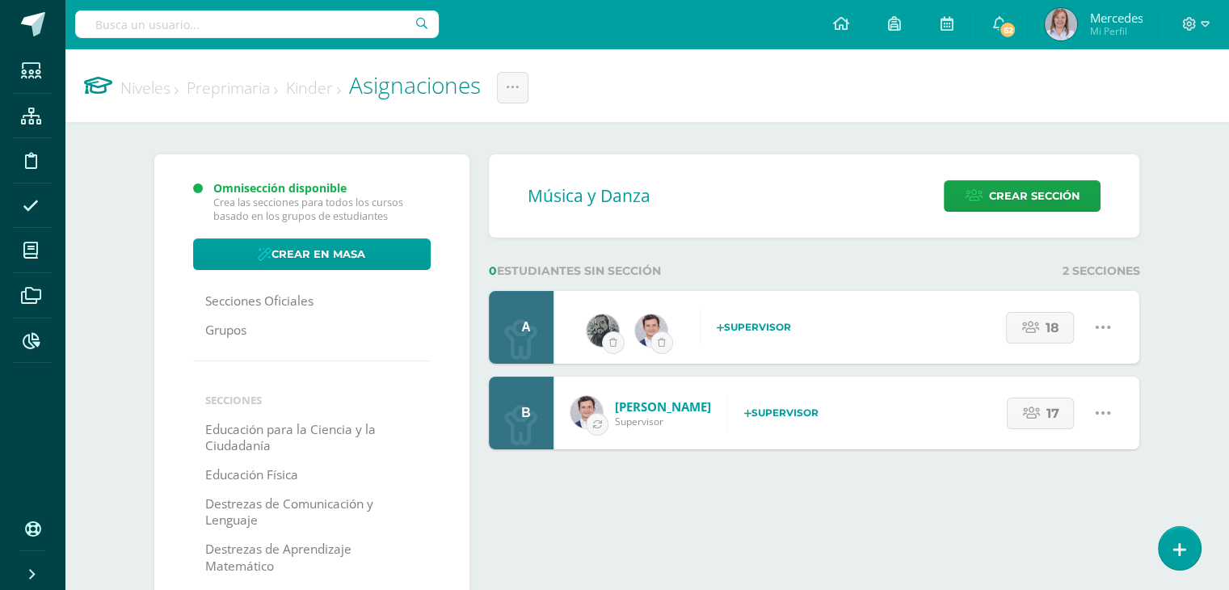
click at [744, 408] on strong "Supervisor" at bounding box center [781, 413] width 74 height 12
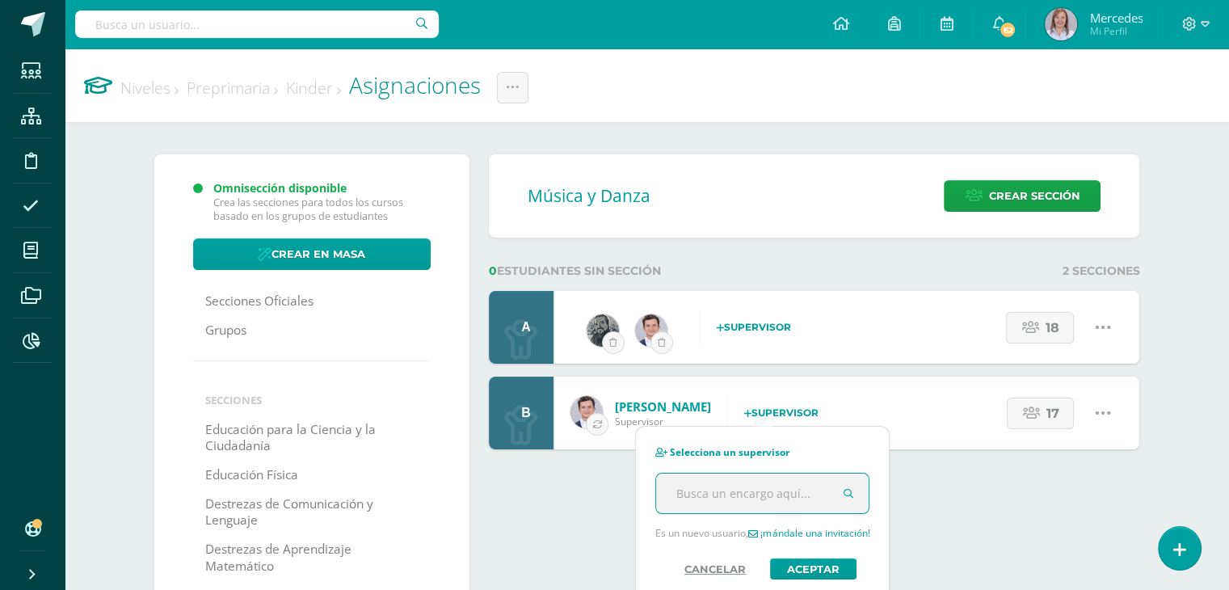
click at [740, 493] on input "text" at bounding box center [762, 494] width 213 height 40
type input "fernando"
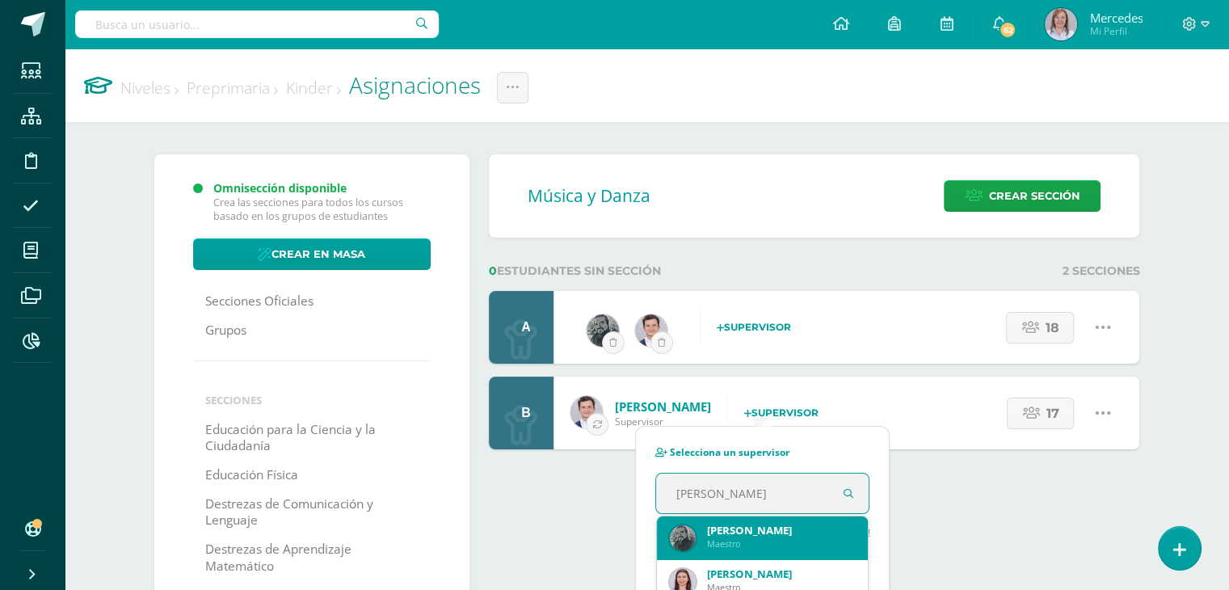
click at [744, 533] on div "José Fernando Aguilar Ferrer" at bounding box center [781, 530] width 149 height 15
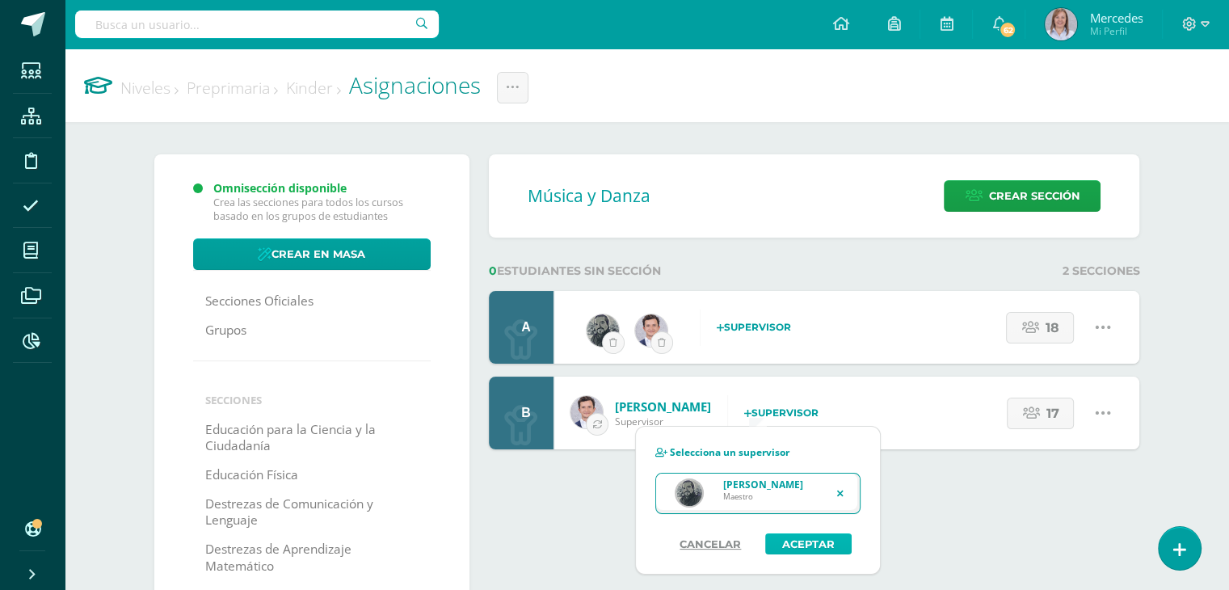
click at [782, 546] on button "Aceptar" at bounding box center [809, 544] width 86 height 21
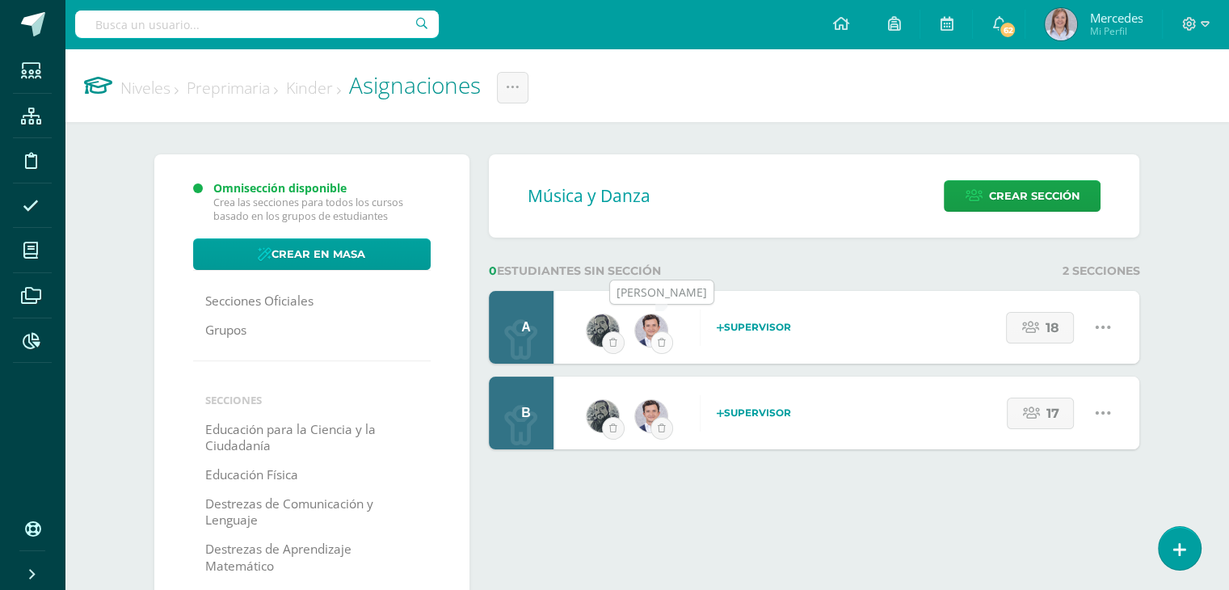
click at [663, 340] on icon "submit" at bounding box center [662, 342] width 8 height 9
click at [660, 428] on icon "submit" at bounding box center [662, 428] width 8 height 9
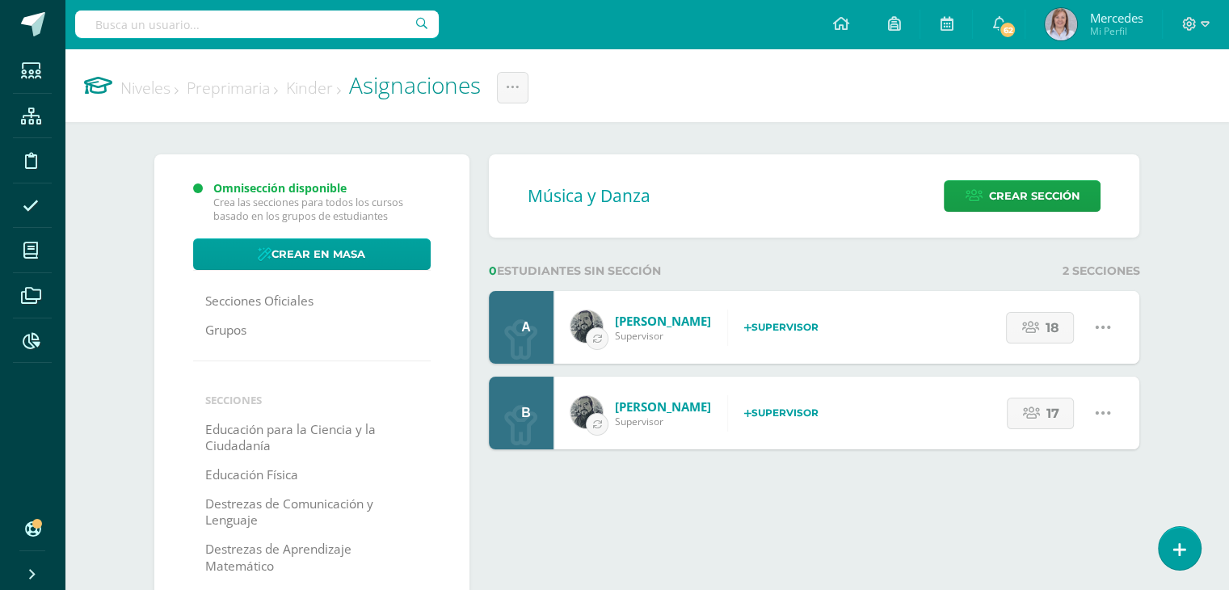
click at [213, 91] on link "Preprimaria" at bounding box center [232, 88] width 91 height 22
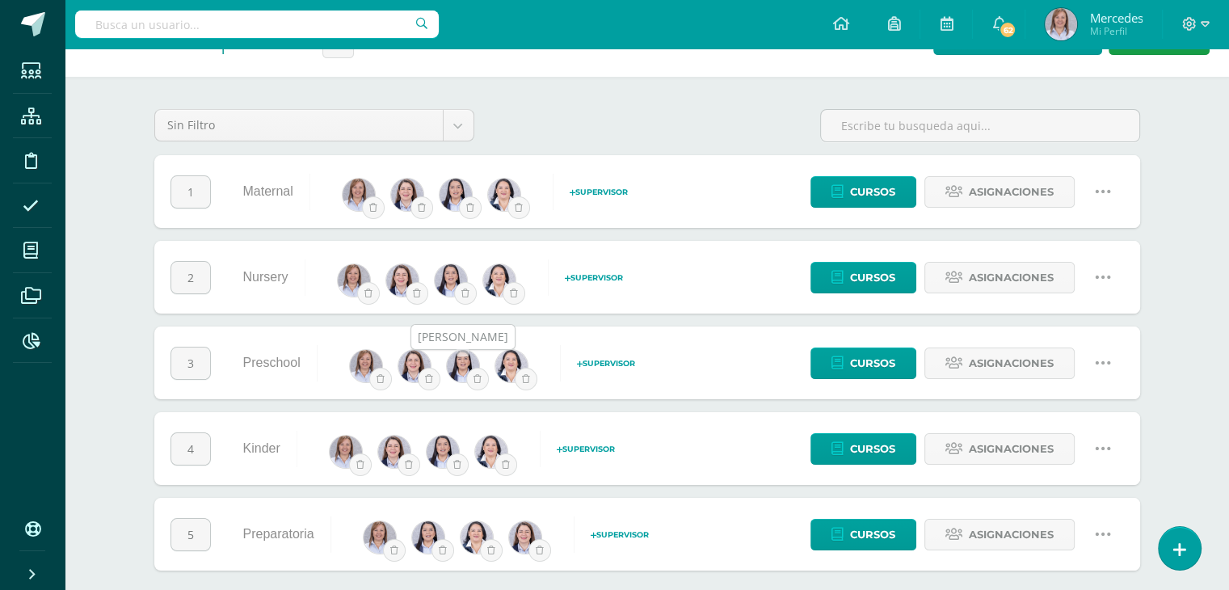
scroll to position [58, 0]
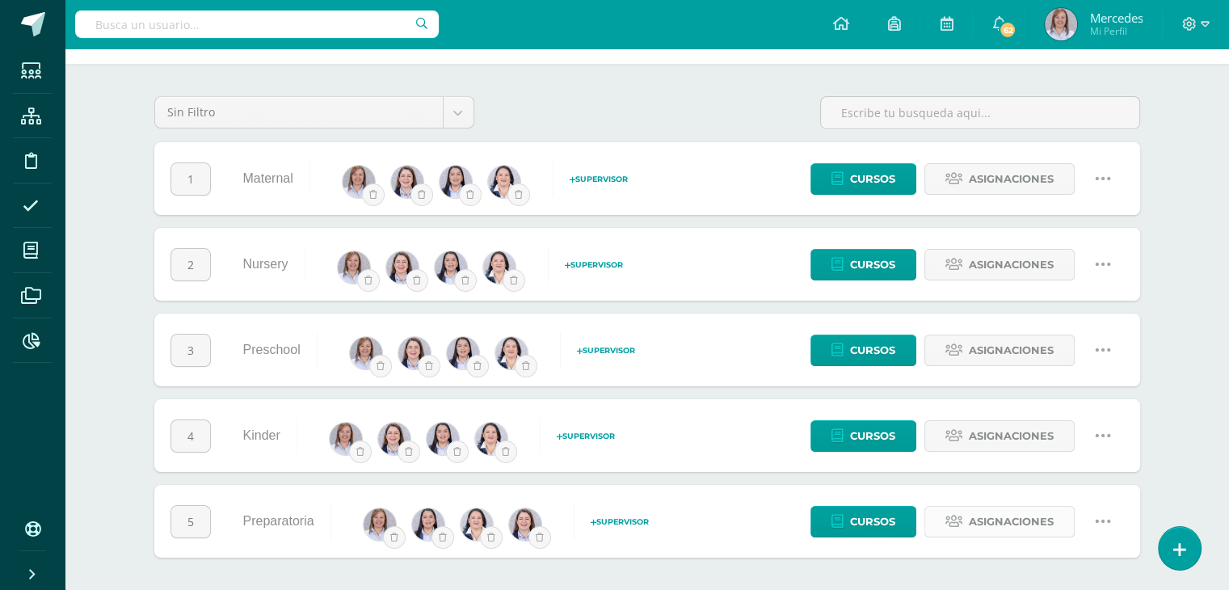
click at [993, 531] on span "Asignaciones" at bounding box center [1011, 522] width 85 height 30
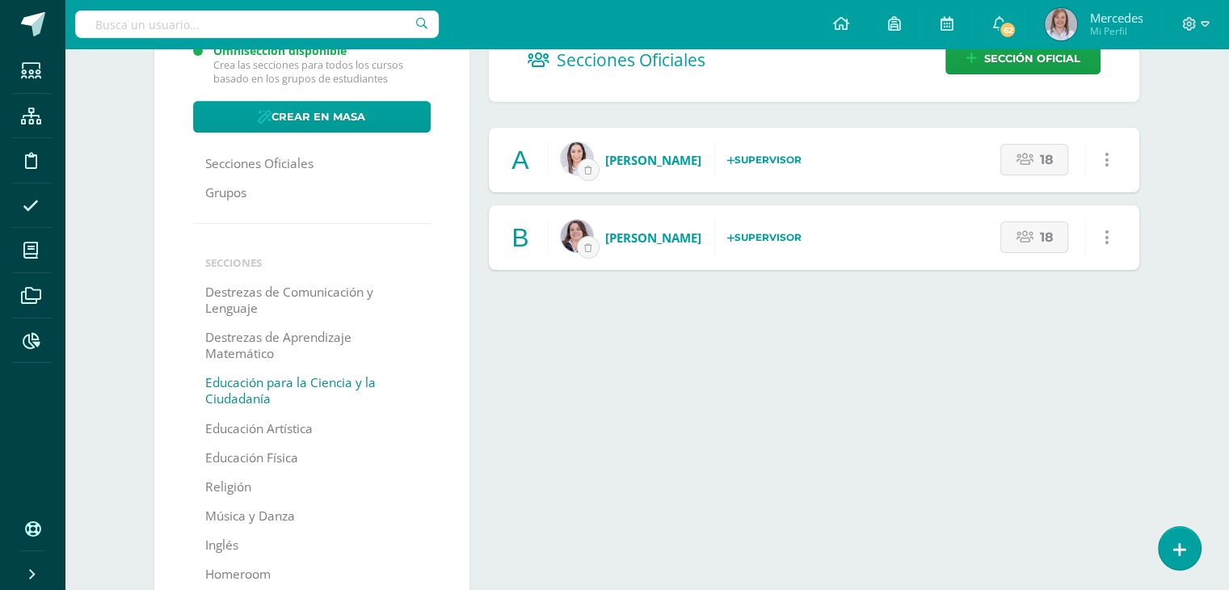
scroll to position [162, 0]
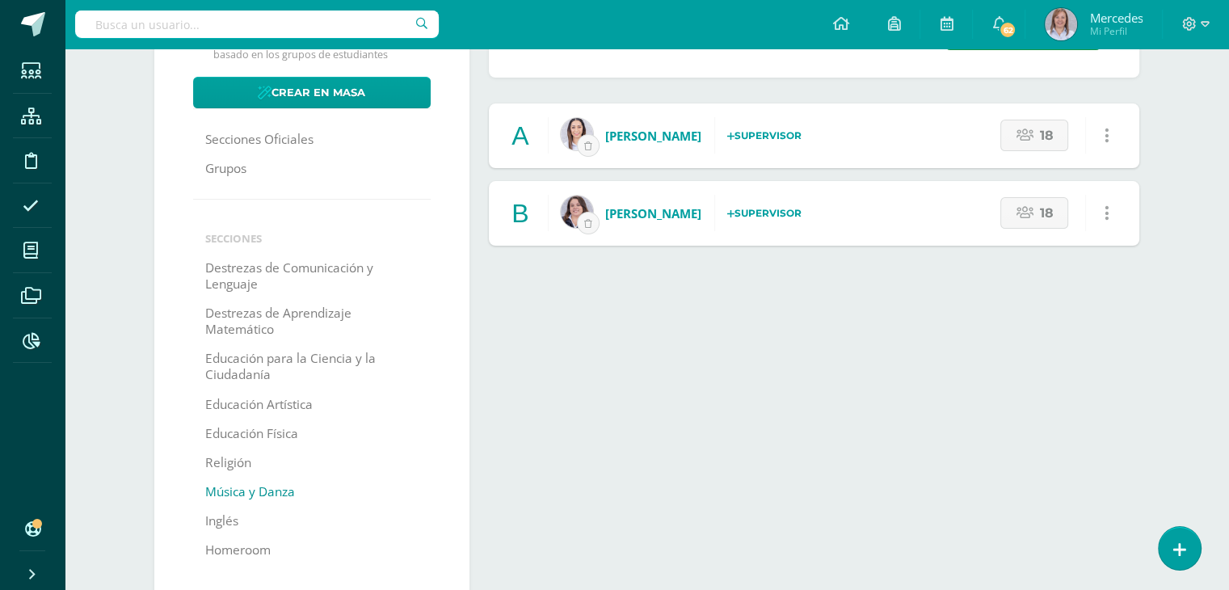
click at [268, 494] on link "Música y Danza" at bounding box center [250, 492] width 90 height 29
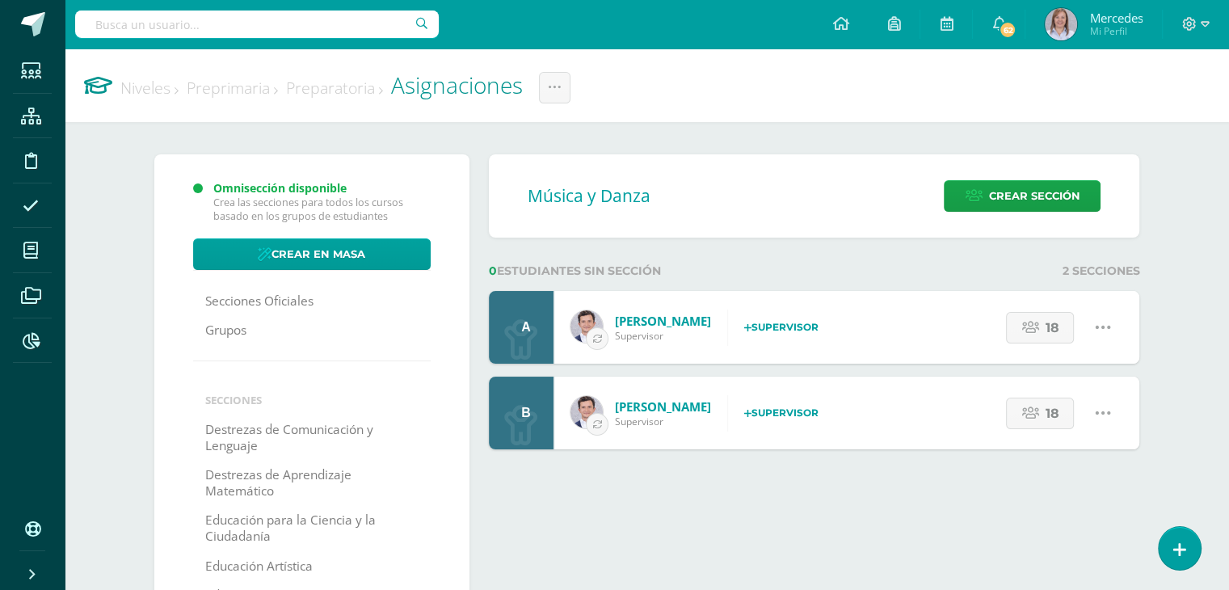
click at [744, 330] on icon at bounding box center [747, 328] width 7 height 10
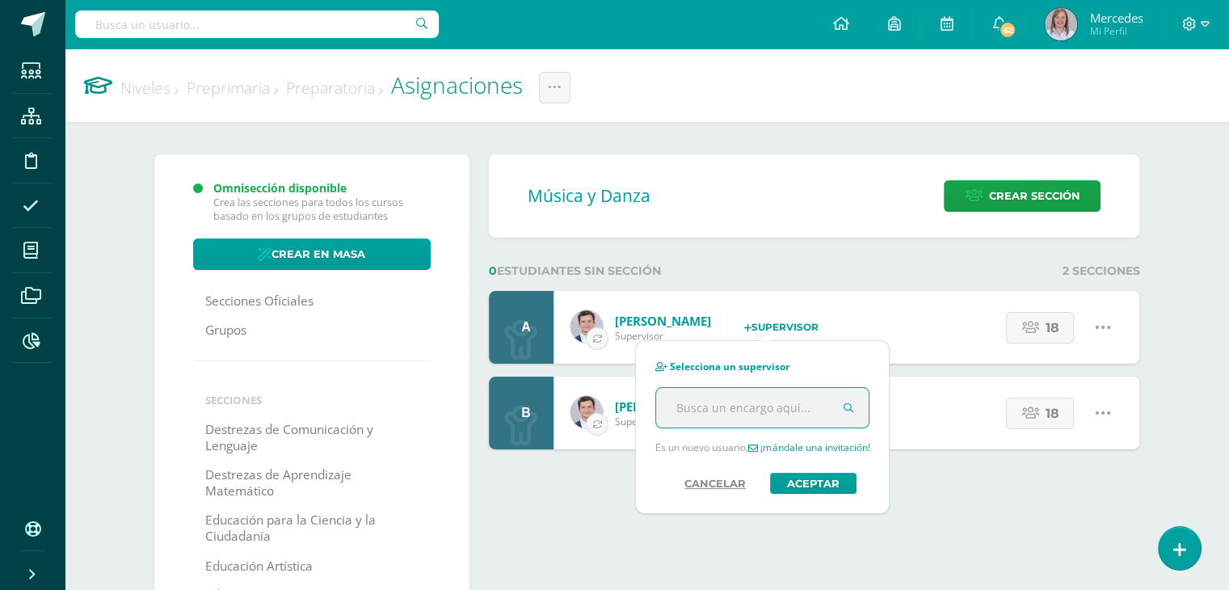
click at [731, 405] on input "text" at bounding box center [762, 408] width 213 height 40
type input "fernan"
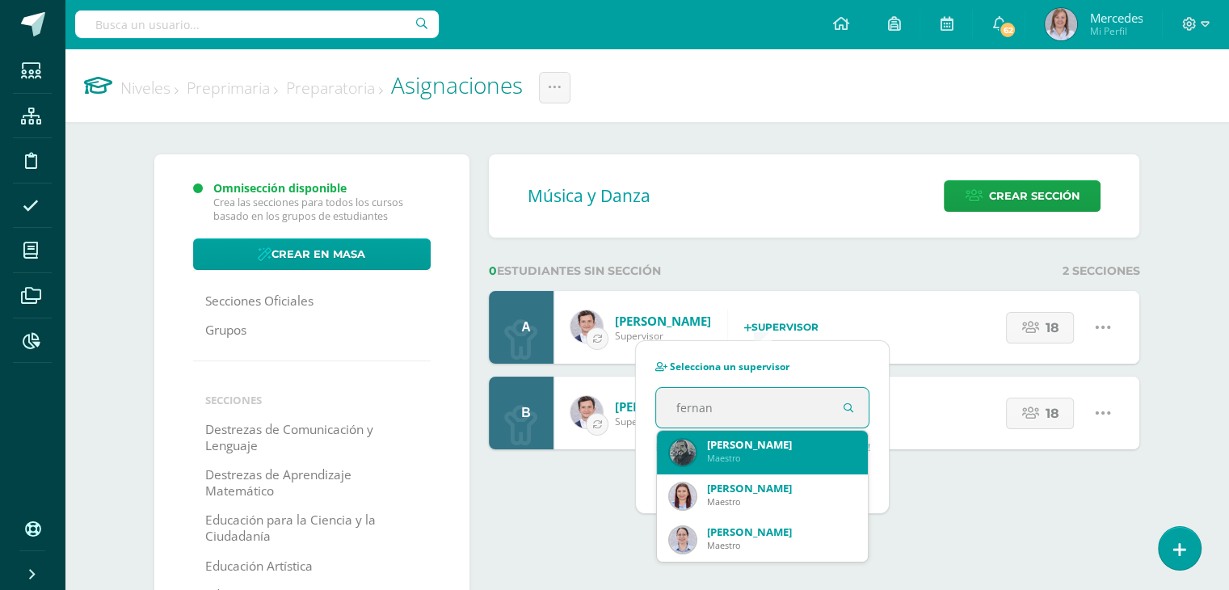
click at [728, 445] on div "José Fernando Aguilar Ferrer" at bounding box center [781, 444] width 149 height 15
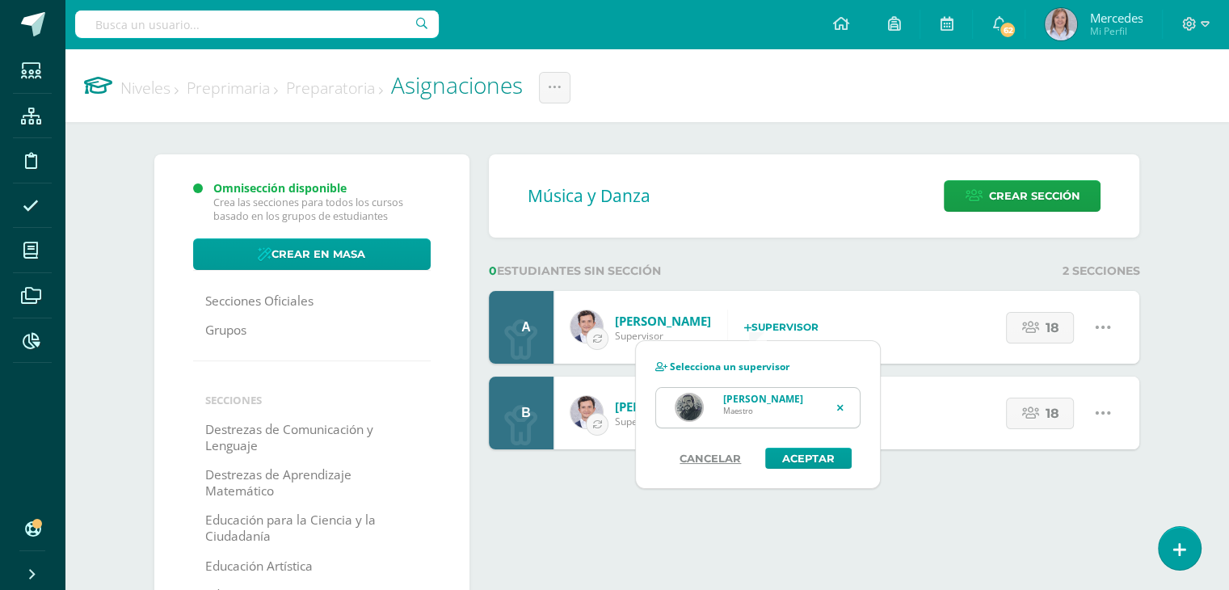
click at [771, 416] on div "Maestro" at bounding box center [763, 411] width 80 height 11
click at [820, 454] on button "Aceptar" at bounding box center [809, 458] width 86 height 21
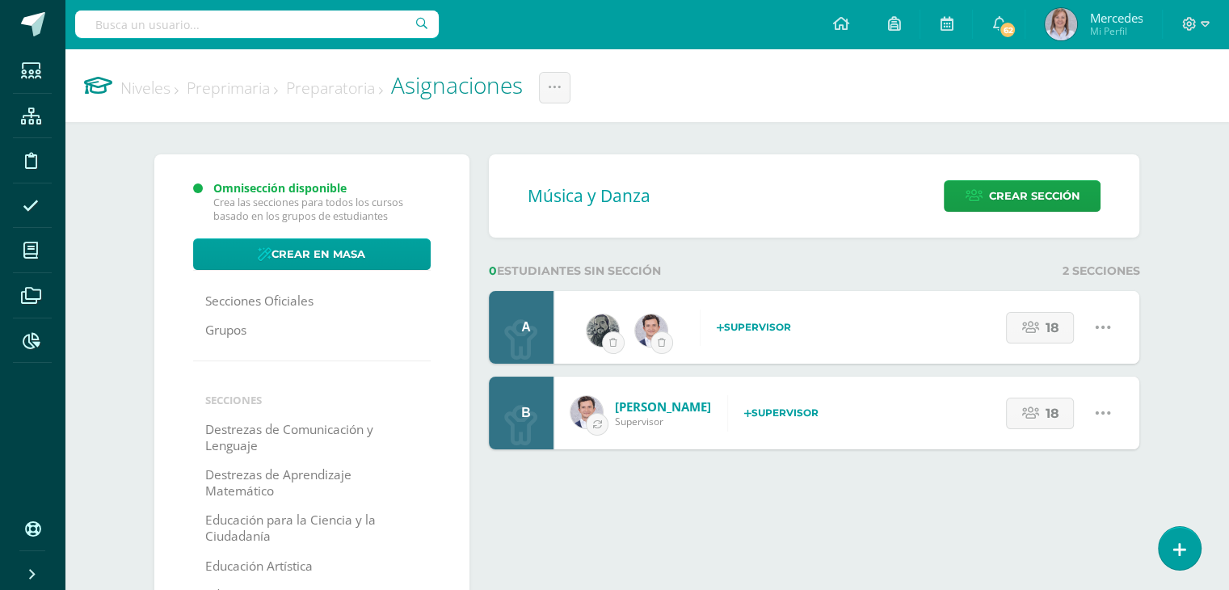
click at [744, 415] on icon at bounding box center [747, 414] width 7 height 10
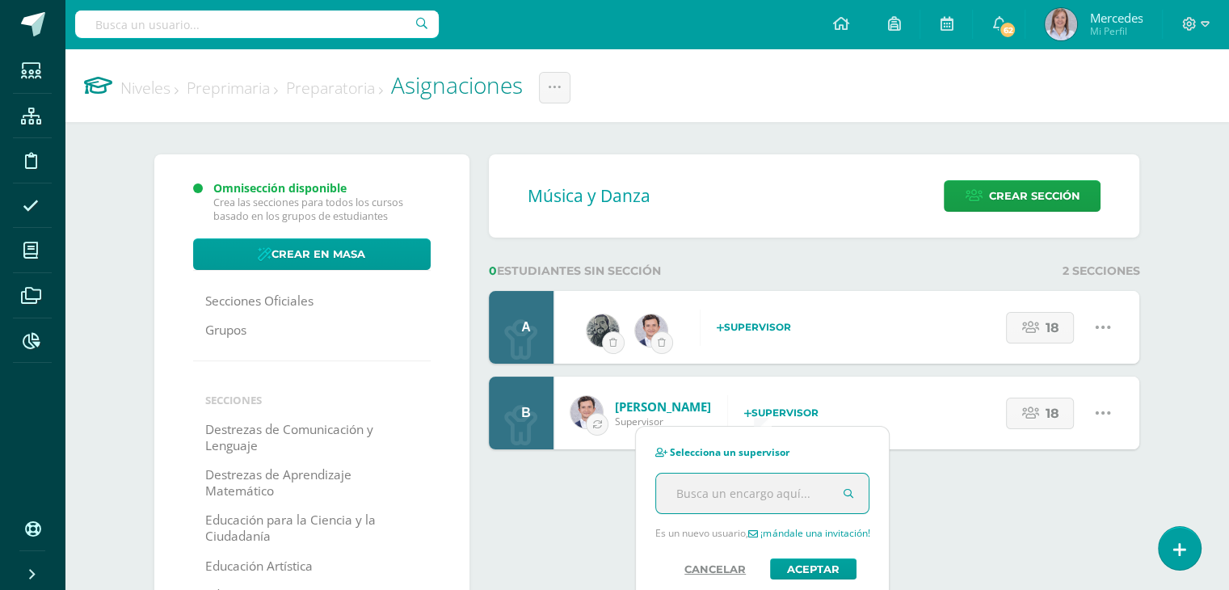
click at [753, 497] on input "text" at bounding box center [762, 494] width 213 height 40
type input "fernando"
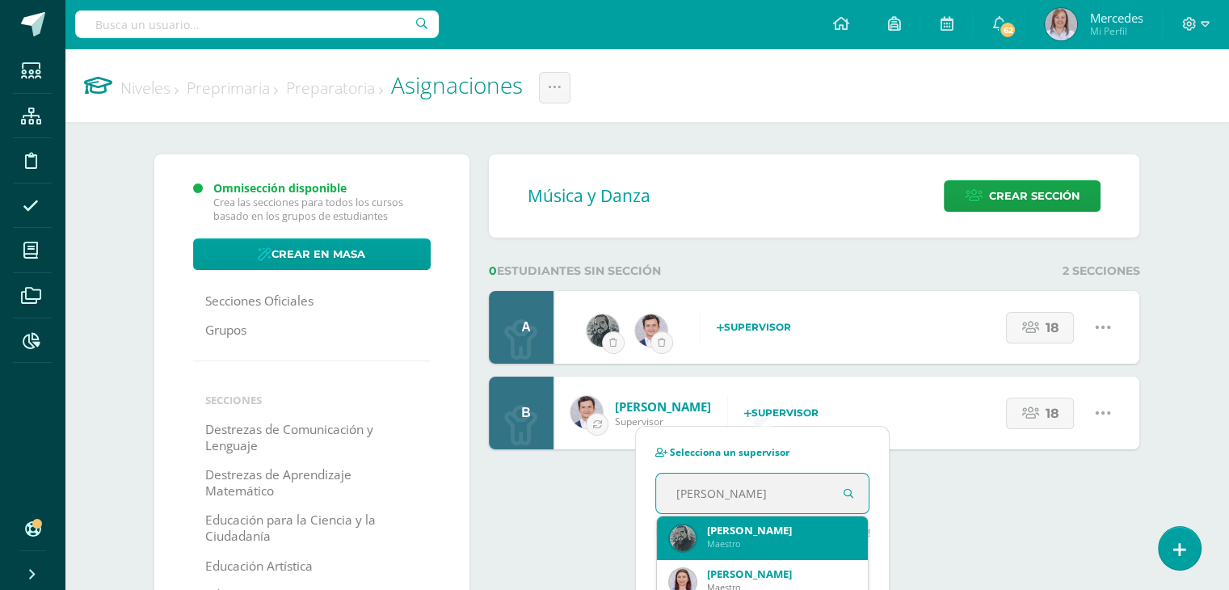
click at [754, 542] on div "Maestro" at bounding box center [781, 544] width 149 height 12
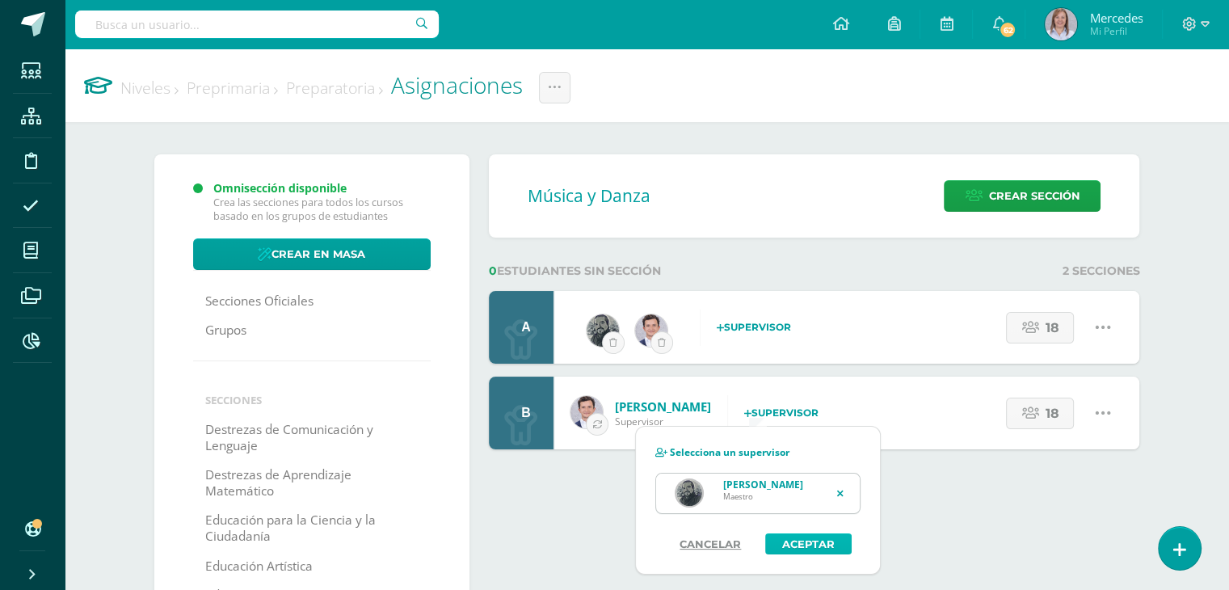
click at [787, 546] on button "Aceptar" at bounding box center [809, 544] width 86 height 21
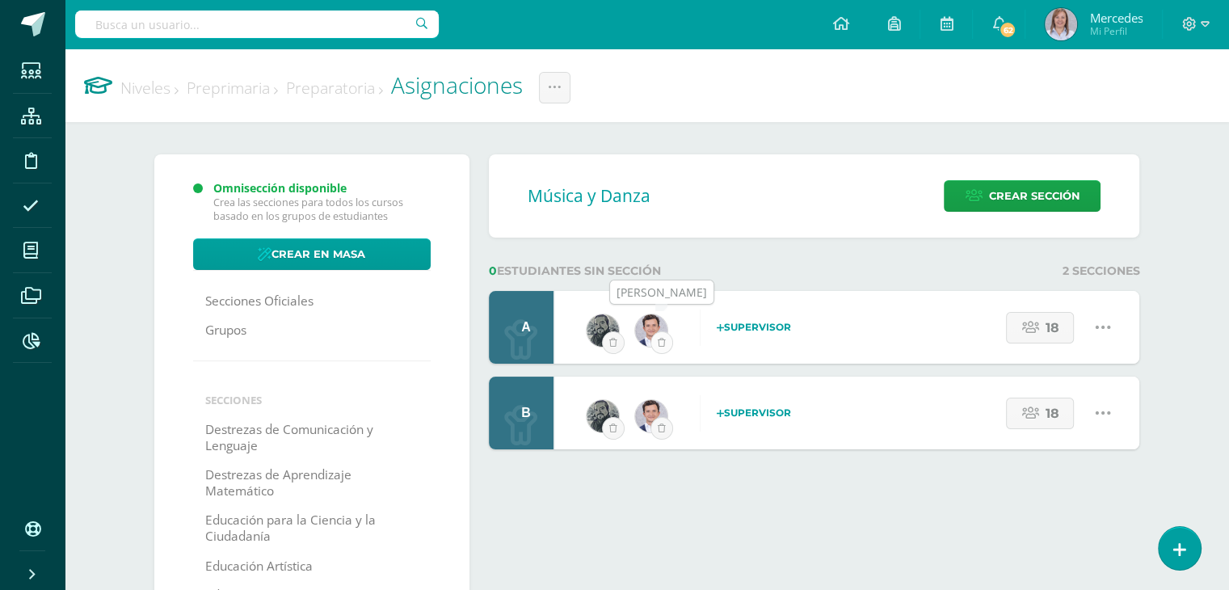
click at [656, 335] on button "submit" at bounding box center [662, 342] width 23 height 23
click at [660, 424] on icon "submit" at bounding box center [662, 428] width 8 height 9
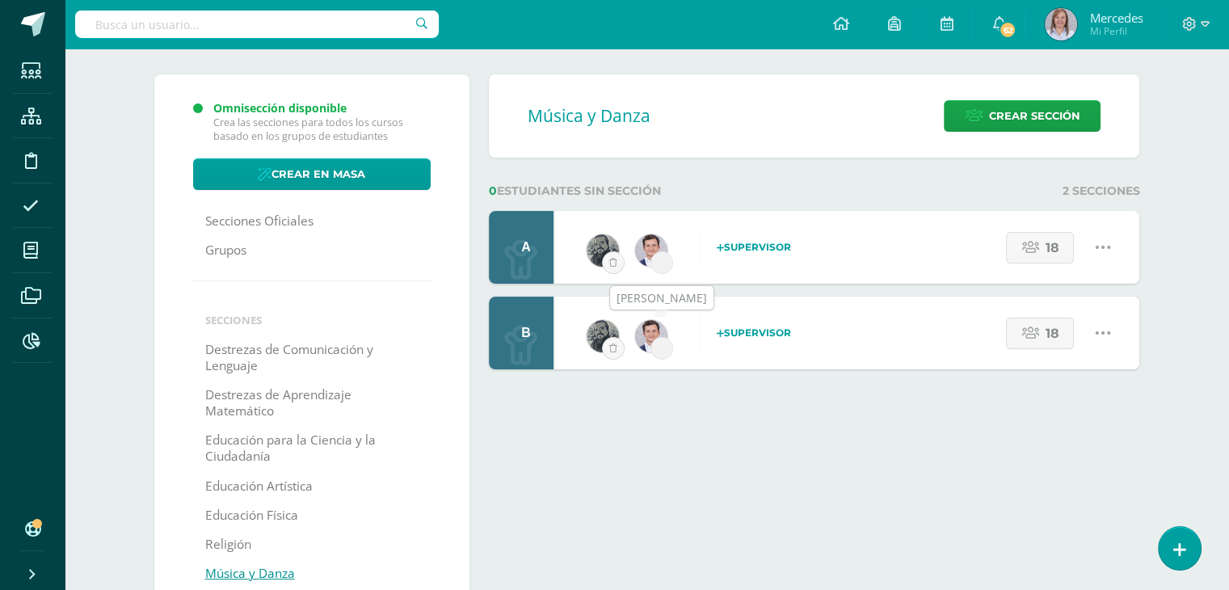
scroll to position [81, 0]
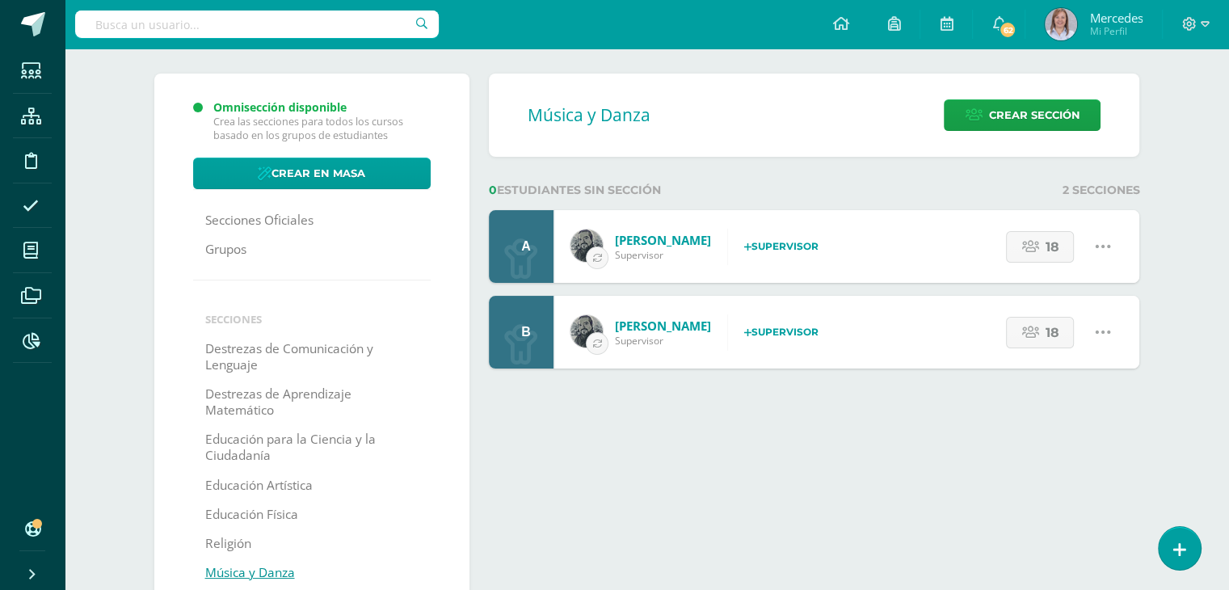
click at [592, 241] on img at bounding box center [587, 246] width 32 height 32
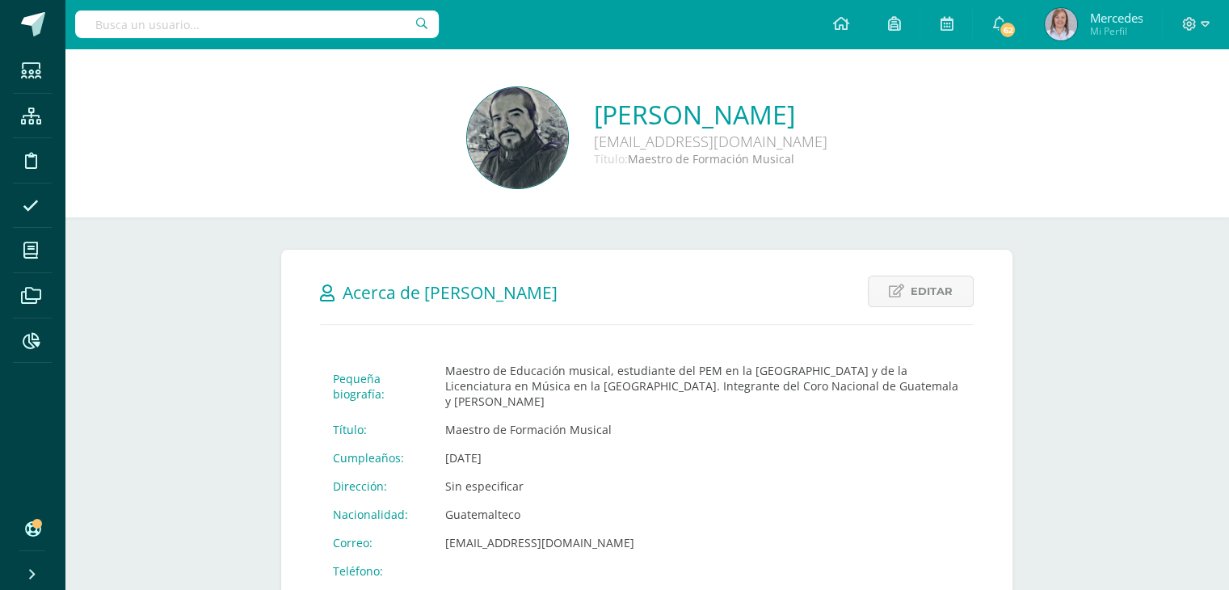
drag, startPoint x: 442, startPoint y: 526, endPoint x: 729, endPoint y: 530, distance: 287.0
click at [729, 530] on td "[EMAIL_ADDRESS][DOMAIN_NAME]" at bounding box center [703, 543] width 542 height 28
copy td "fernandoaguilar@colegiomontemaria.edu.gt"
